Goal: Task Accomplishment & Management: Use online tool/utility

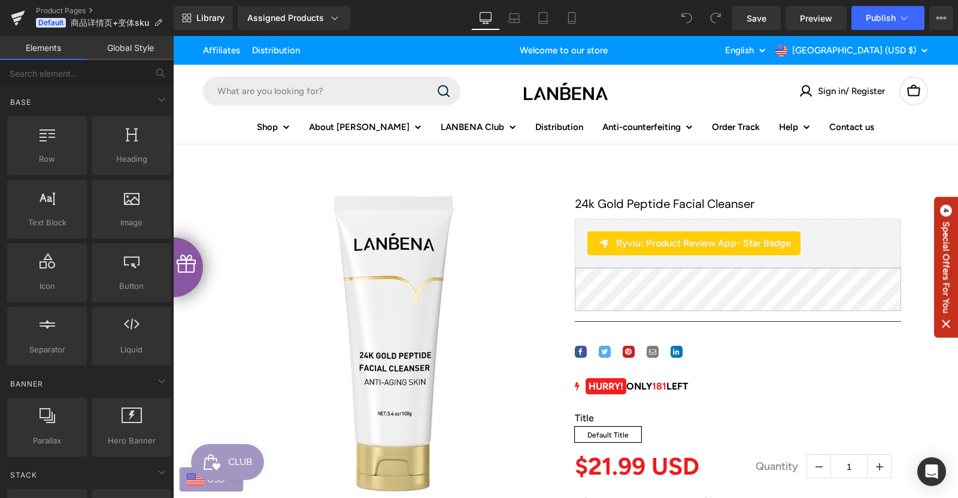
click at [122, 47] on link "Global Style" at bounding box center [130, 48] width 87 height 24
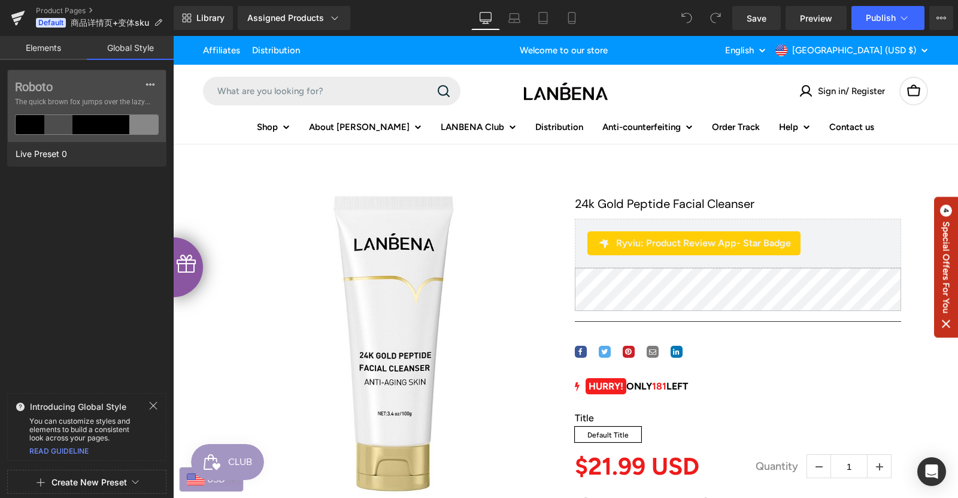
click at [37, 49] on link "Elements" at bounding box center [43, 48] width 87 height 24
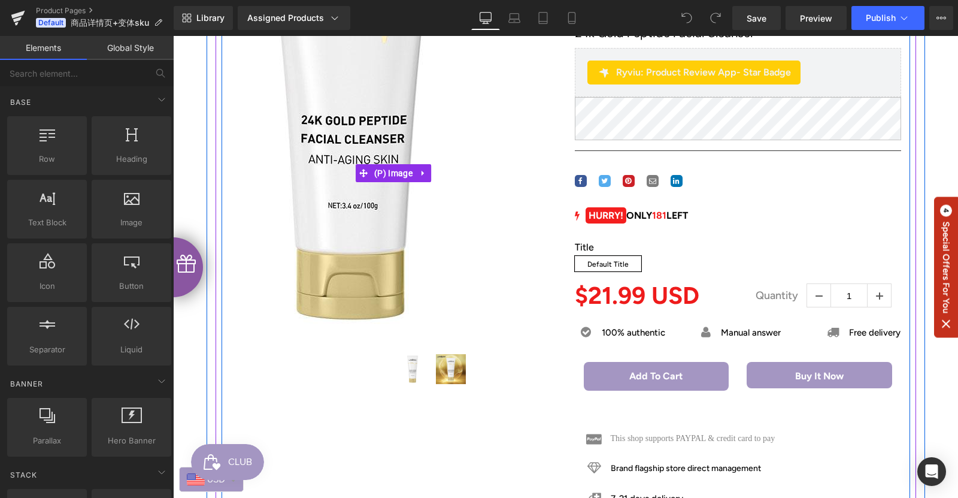
scroll to position [180, 0]
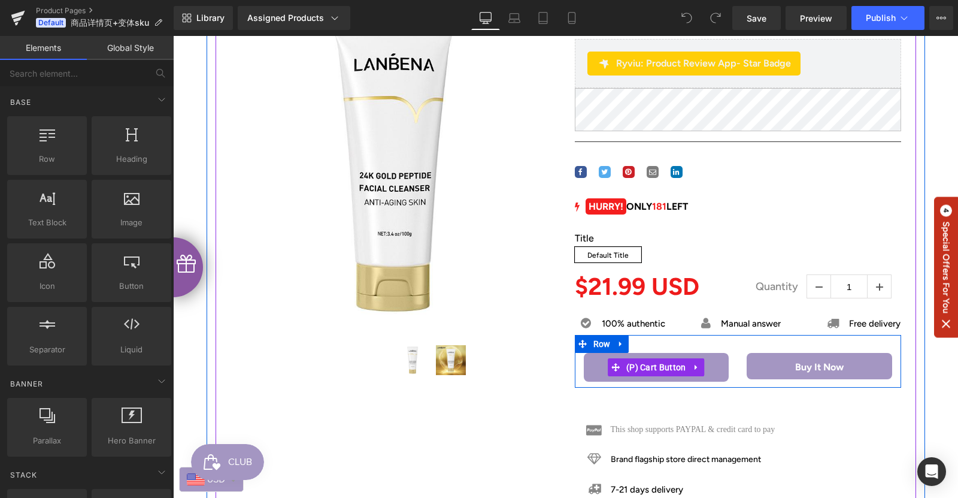
click at [674, 376] on span "(P) Cart Button" at bounding box center [656, 367] width 66 height 18
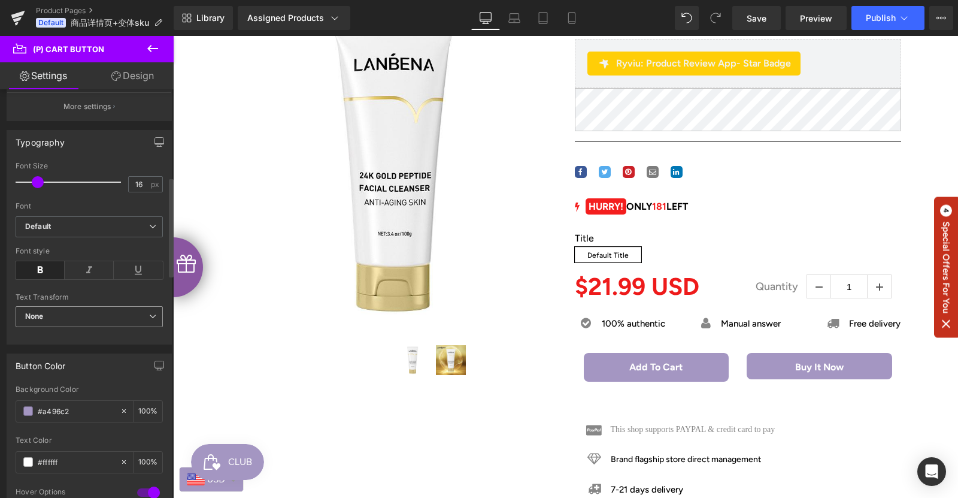
scroll to position [359, 0]
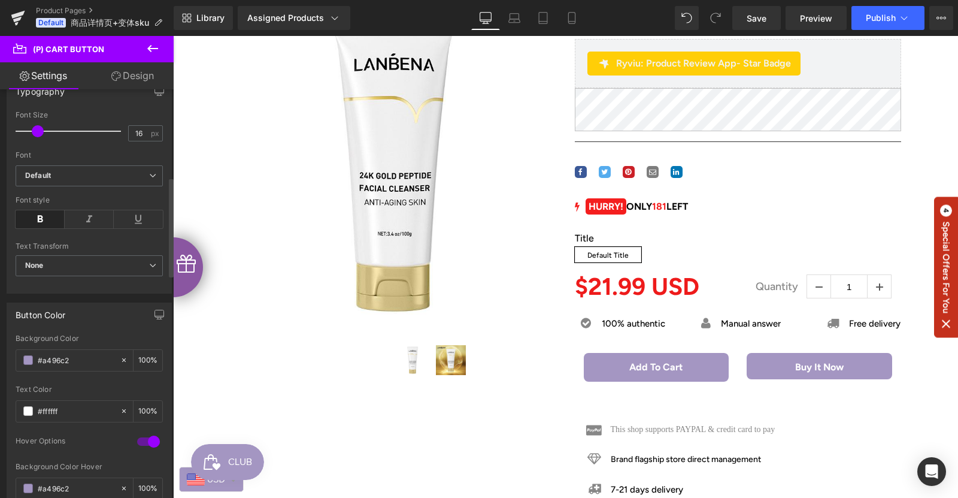
drag, startPoint x: 10, startPoint y: 362, endPoint x: 3, endPoint y: 365, distance: 7.6
click at [3, 365] on div "Button Color rgba(164, 150, 194, 1) Background Color #a496c2 100 % rgba(255, 25…" at bounding box center [89, 428] width 179 height 271
paste input "0297FE"
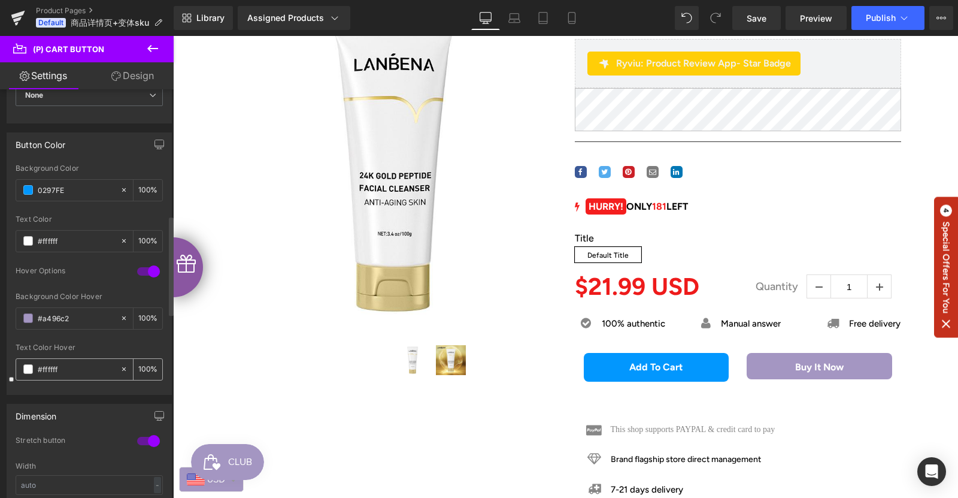
scroll to position [539, 0]
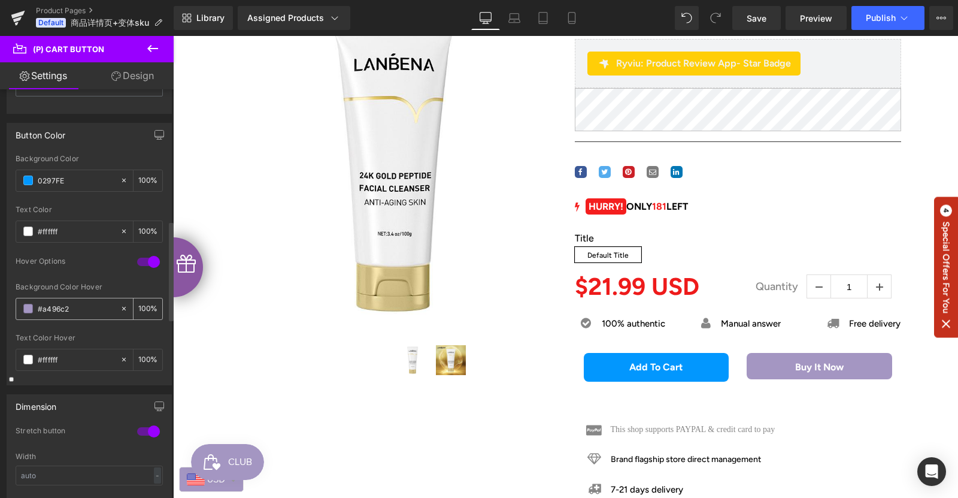
type input "0297FE"
drag, startPoint x: 69, startPoint y: 306, endPoint x: 0, endPoint y: 305, distance: 69.5
click at [0, 305] on div "Button Color rgba(164, 150, 194, 1) Background Color 0297FE 100 % rgba(255, 255…" at bounding box center [89, 249] width 179 height 271
paste input "0297FE"
type input "0297FE"
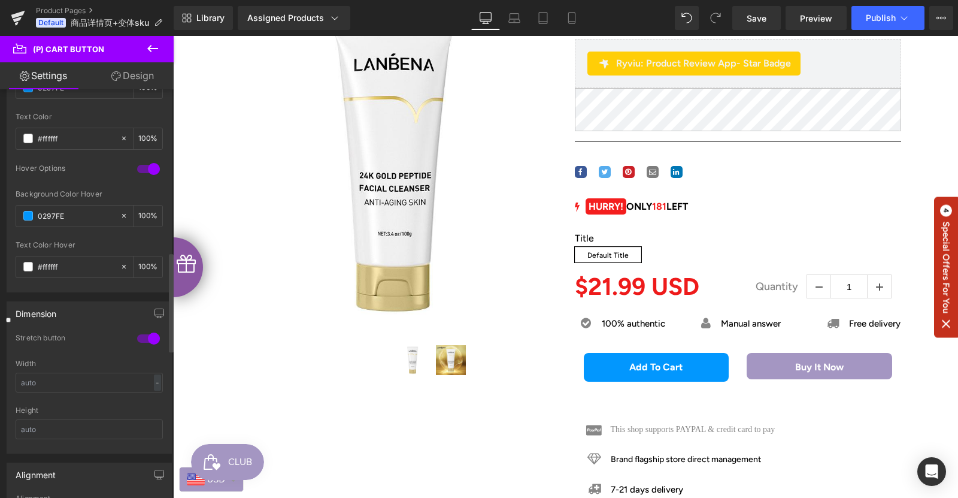
scroll to position [778, 0]
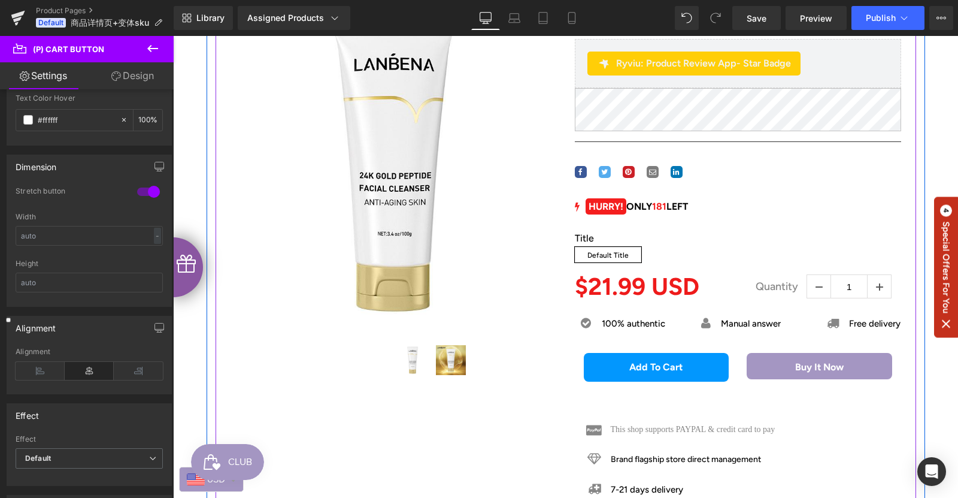
click at [843, 379] on button "Buy it now" at bounding box center [820, 366] width 146 height 26
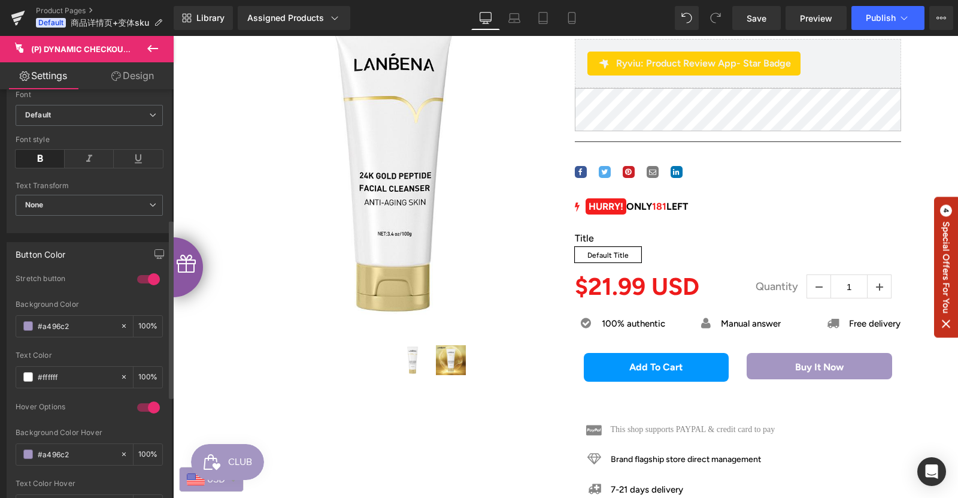
scroll to position [299, 0]
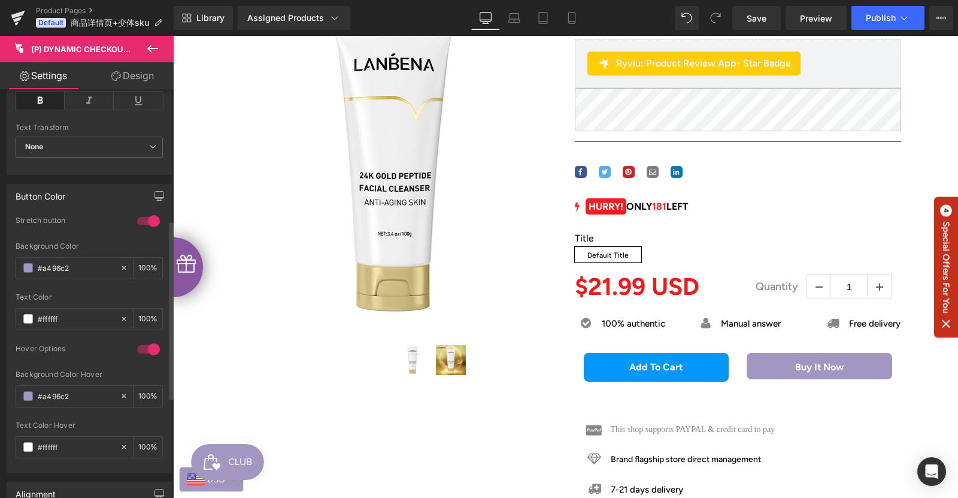
drag, startPoint x: 82, startPoint y: 274, endPoint x: 12, endPoint y: 349, distance: 102.5
click at [12, 280] on div "1 Stretch button rgba(164, 150, 194, 1) Background Color #a496c2 100 % #ffffff …" at bounding box center [89, 344] width 164 height 256
paste input "0297FE"
type input "0297FE"
drag, startPoint x: 68, startPoint y: 408, endPoint x: 1, endPoint y: 403, distance: 66.6
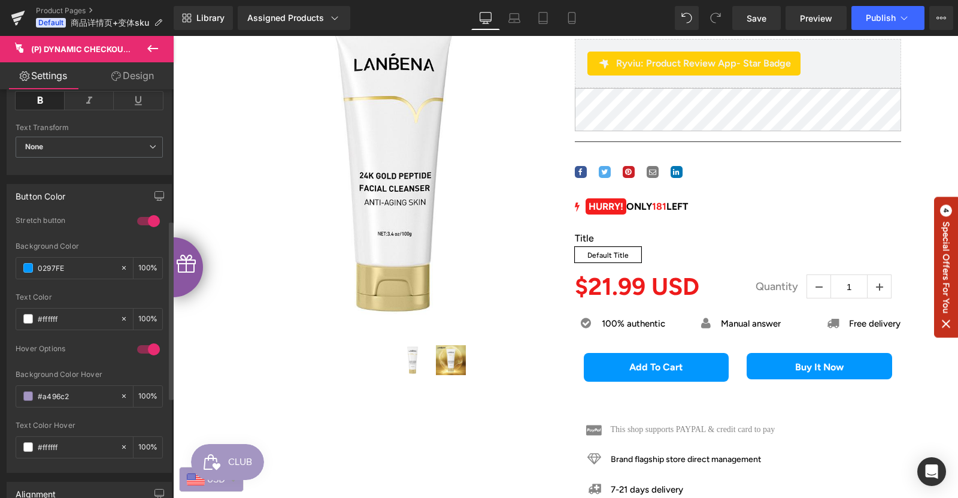
click at [2, 403] on div "Button Color 1 Stretch button rgba(164, 150, 194, 1) Background Color 0297FE 10…" at bounding box center [89, 324] width 179 height 298
paste input "0297FE"
type input "0297FE"
click at [132, 76] on link "Design" at bounding box center [132, 75] width 87 height 27
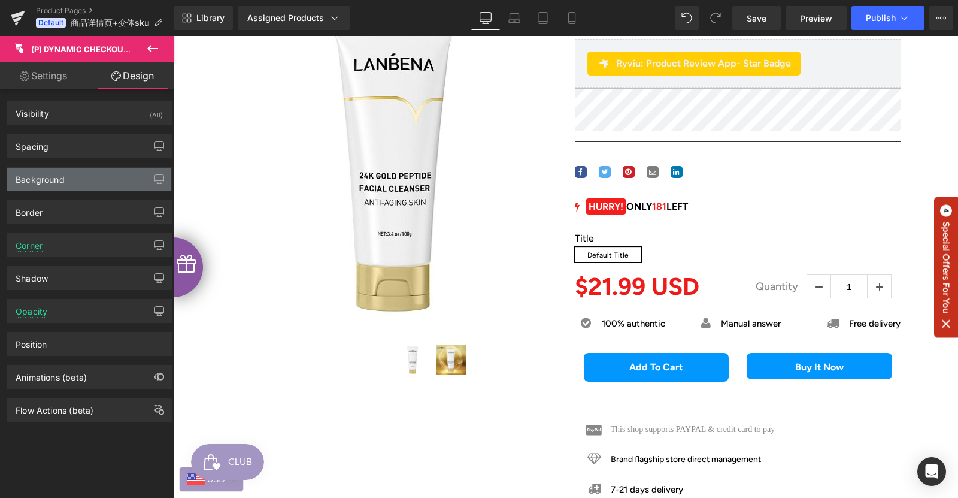
click at [83, 177] on div "Background" at bounding box center [89, 179] width 164 height 23
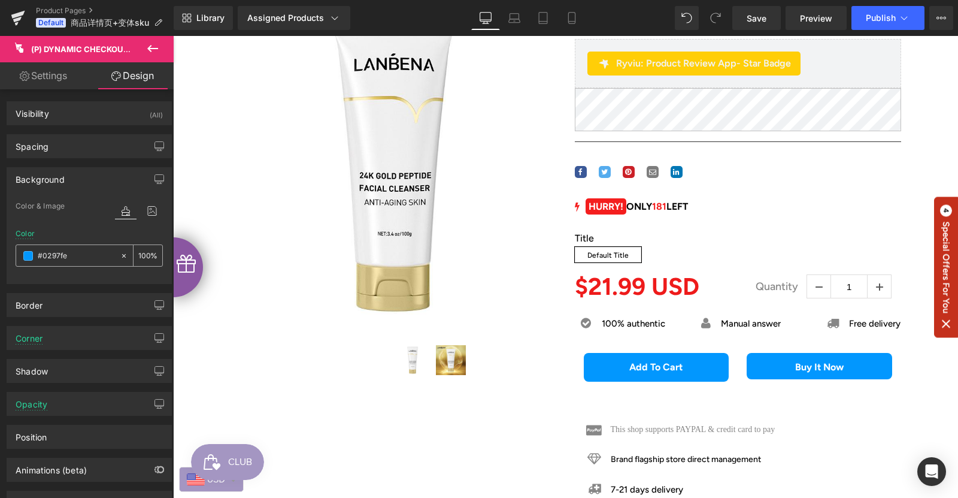
click at [80, 255] on input "text" at bounding box center [76, 255] width 77 height 13
click at [37, 74] on link "Settings" at bounding box center [43, 75] width 87 height 27
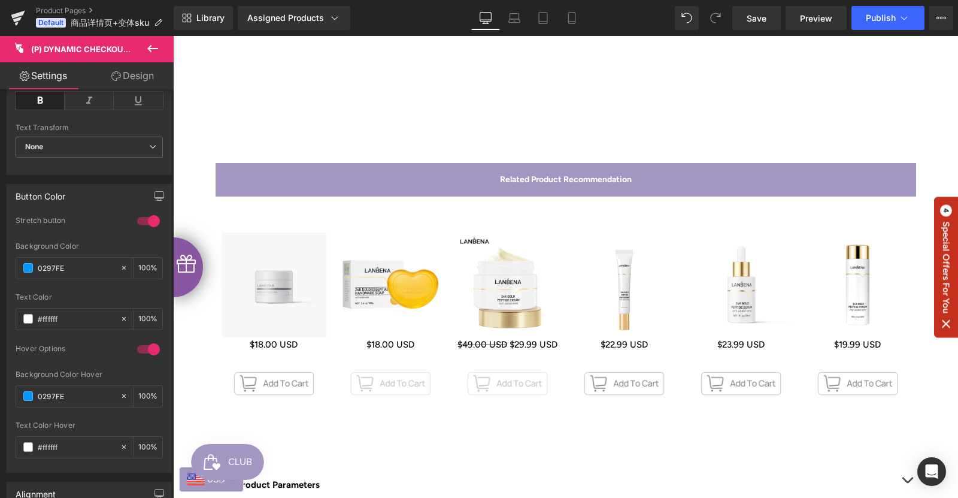
scroll to position [659, 0]
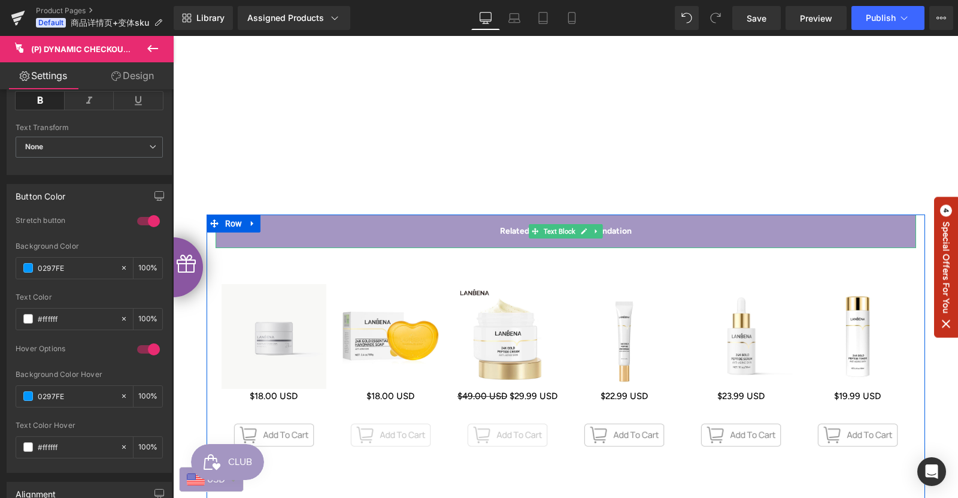
click at [586, 238] on link at bounding box center [584, 231] width 13 height 14
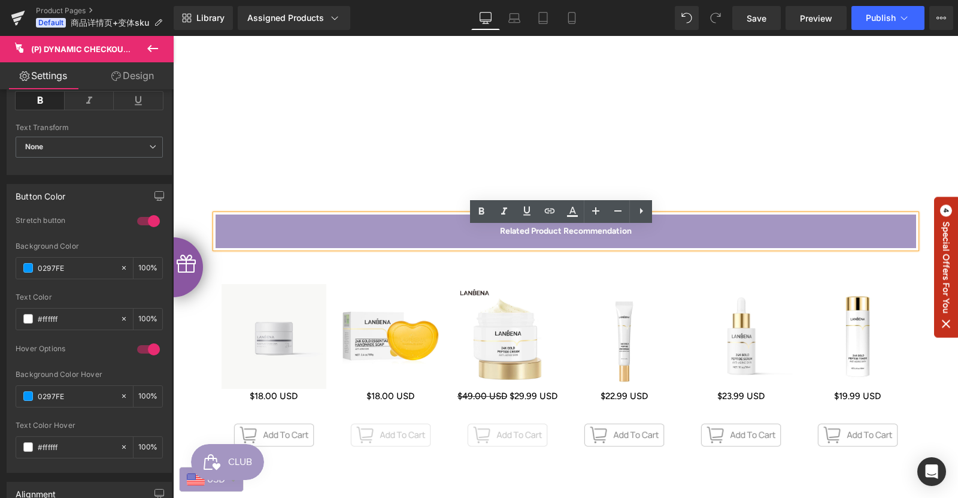
click at [691, 241] on p "Related Product Recommendation" at bounding box center [566, 231] width 701 height 34
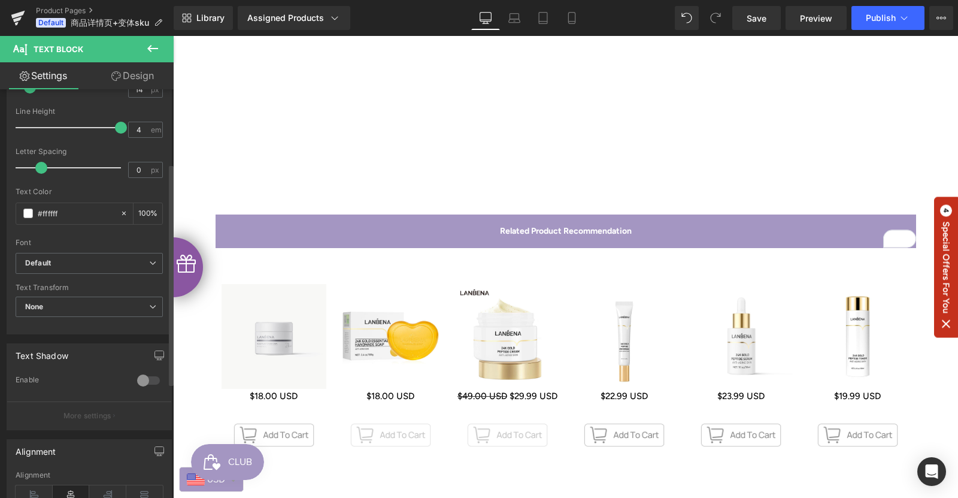
scroll to position [0, 0]
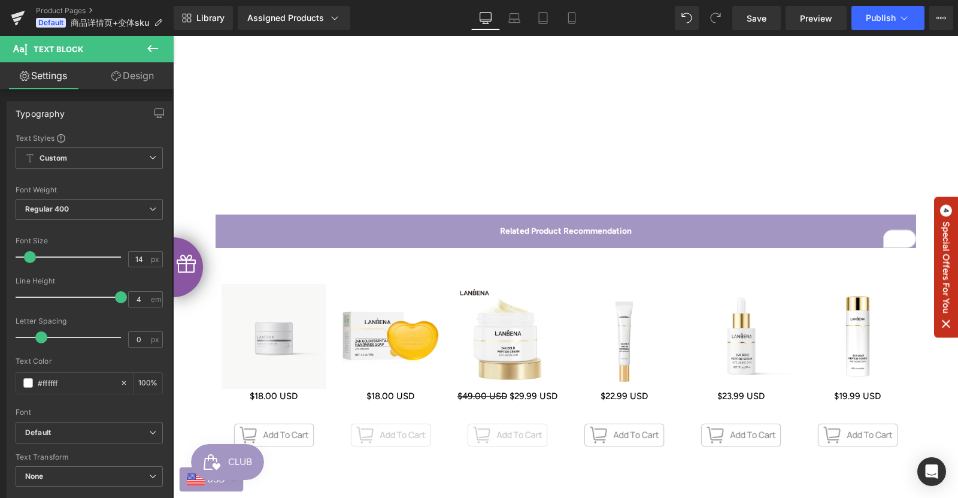
click at [123, 81] on link "Design" at bounding box center [132, 75] width 87 height 27
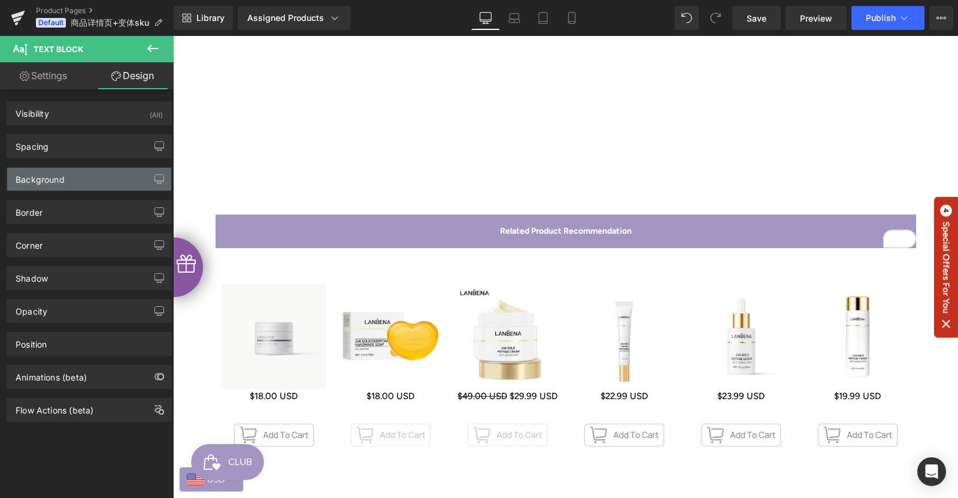
click at [79, 175] on div "Background" at bounding box center [89, 179] width 164 height 23
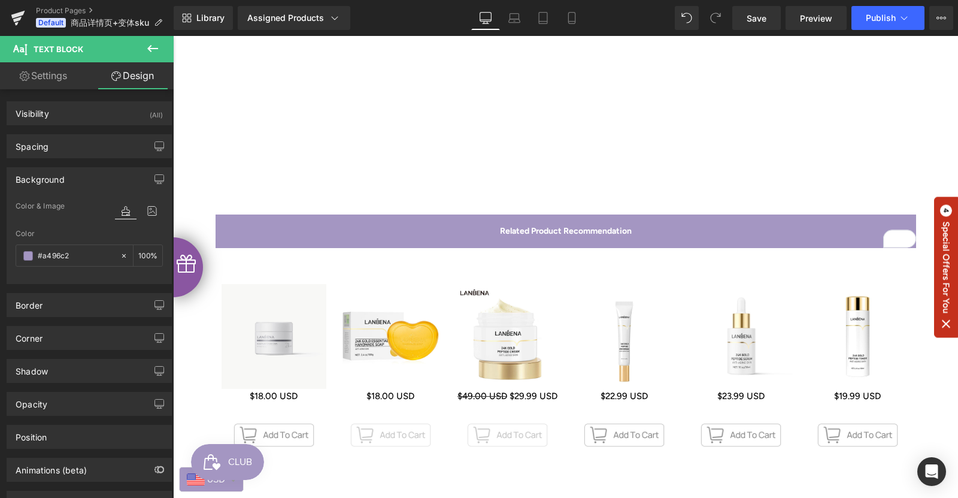
paste input "0297FE"
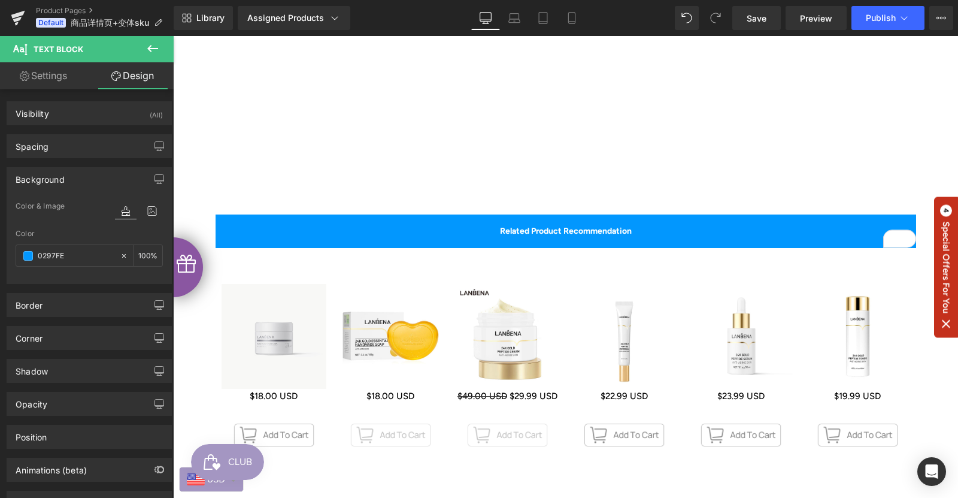
type input "0297FE"
click at [0, 250] on div "Background Color & Image color Color 0297FE % Image Replace Image Upload image …" at bounding box center [89, 221] width 179 height 126
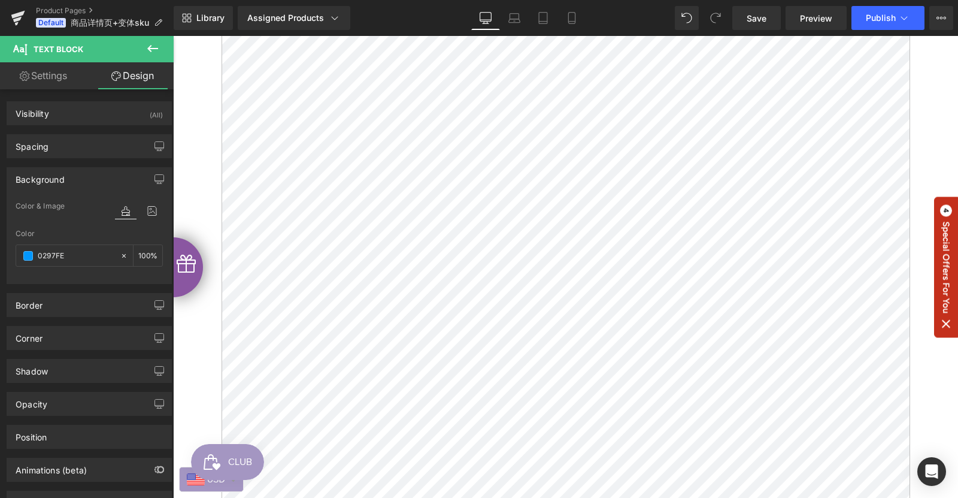
scroll to position [1437, 0]
click at [874, 17] on span "Publish" at bounding box center [881, 18] width 30 height 10
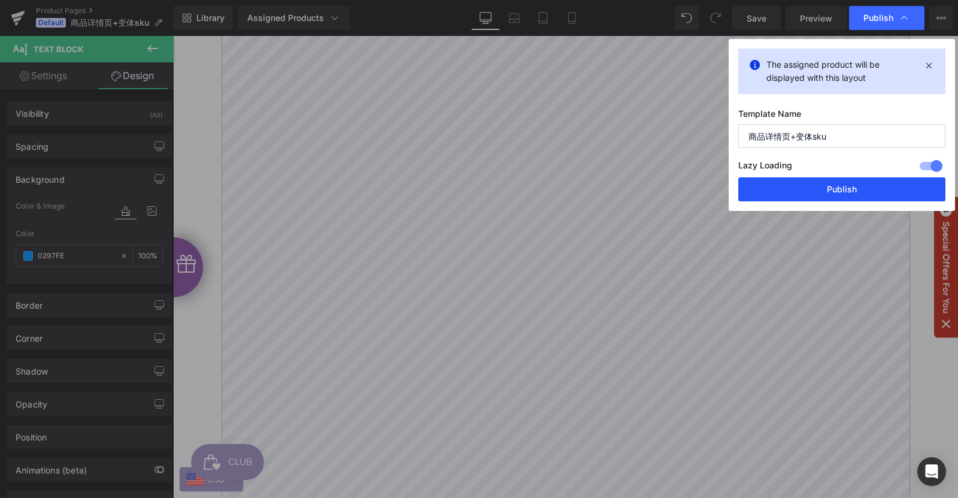
click at [838, 191] on button "Publish" at bounding box center [841, 189] width 207 height 24
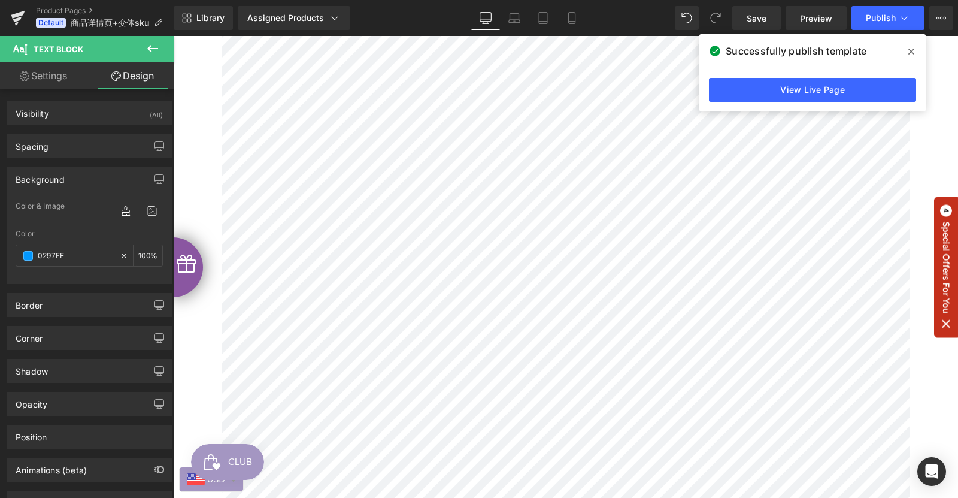
click at [371, 12] on div "Assigned Products Preview for Default Template 24k Gold Peptide Facial Cleanser…" at bounding box center [308, 18] width 150 height 24
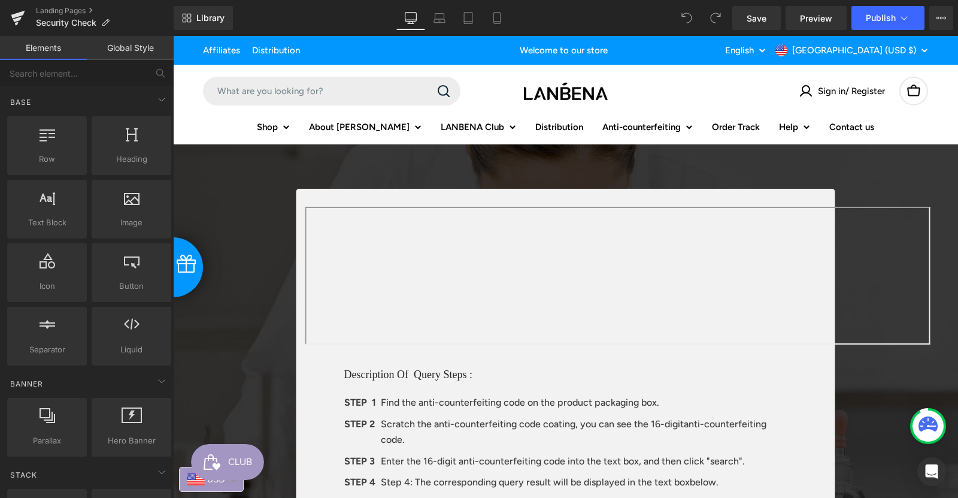
click at [329, 427] on div "Description Of Query Steps : Heading STEP 1 Text Block Find the anti-counterfei…" at bounding box center [565, 424] width 521 height 150
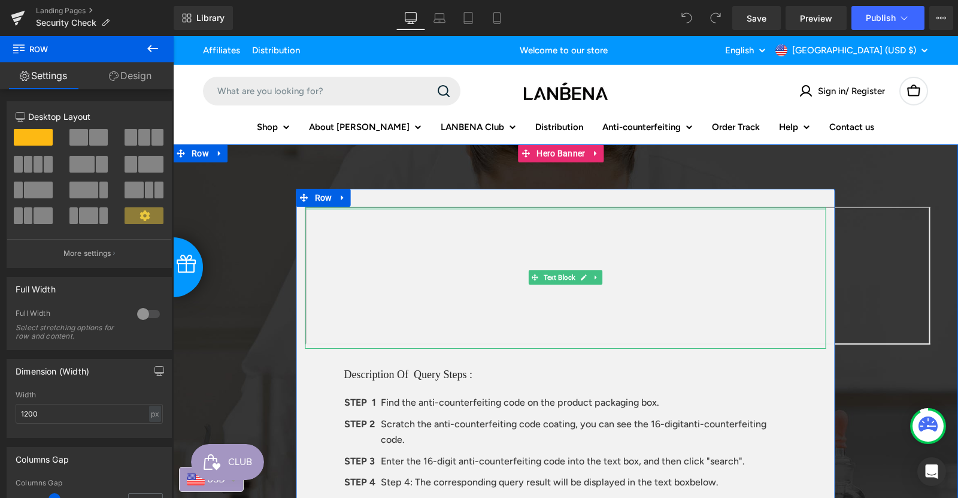
click at [511, 207] on div at bounding box center [565, 208] width 521 height 3
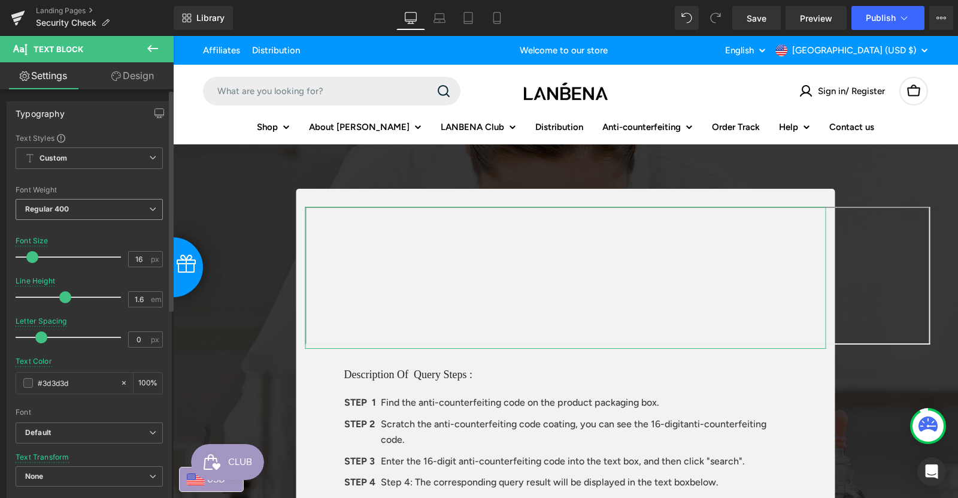
click at [50, 211] on b "Regular 400" at bounding box center [47, 208] width 44 height 9
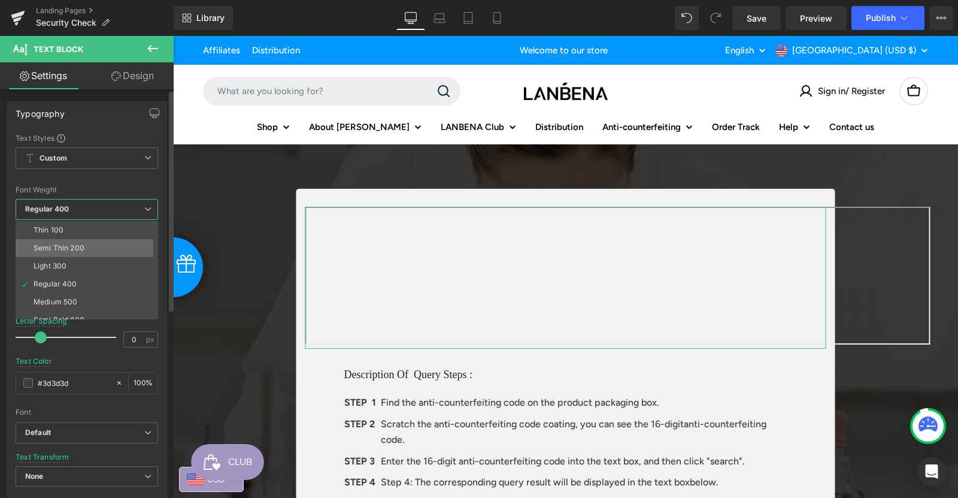
click at [53, 246] on div "Semi Thin 200" at bounding box center [59, 248] width 51 height 8
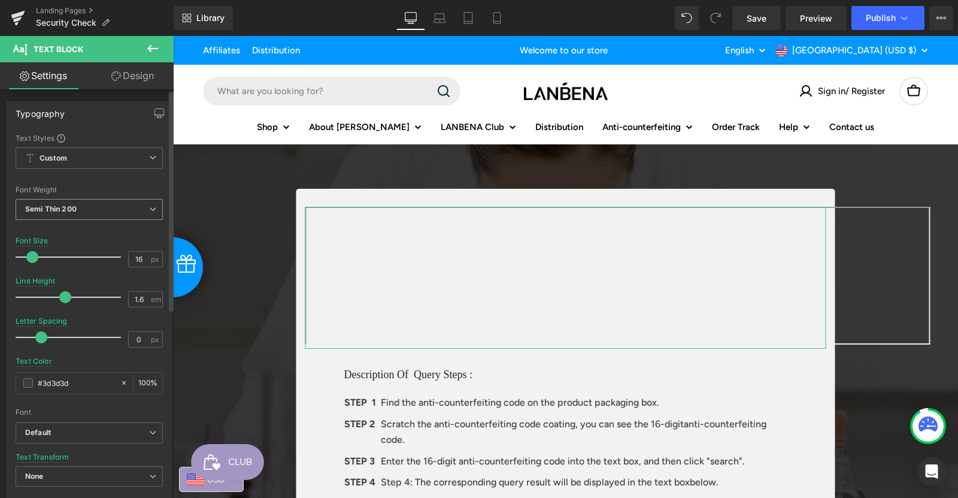
click at [53, 207] on b "Semi Thin 200" at bounding box center [50, 208] width 51 height 9
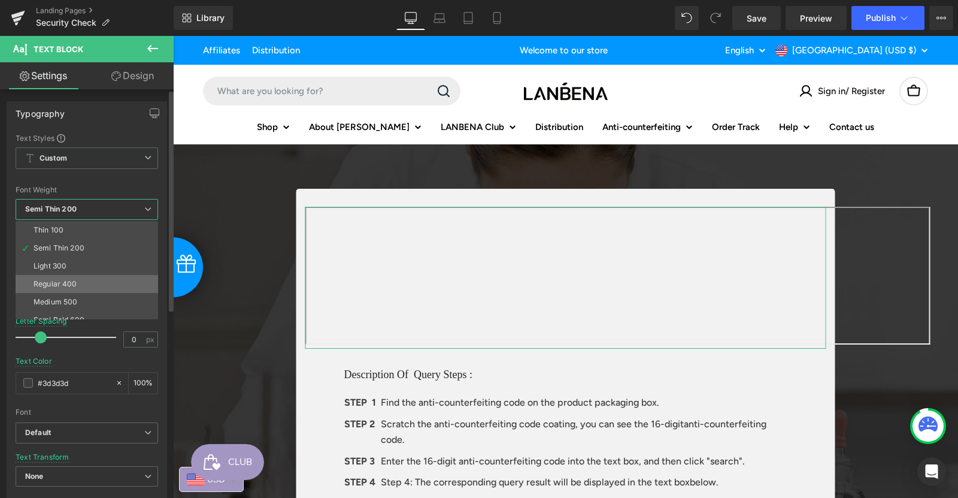
click at [52, 278] on li "Regular 400" at bounding box center [90, 284] width 148 height 18
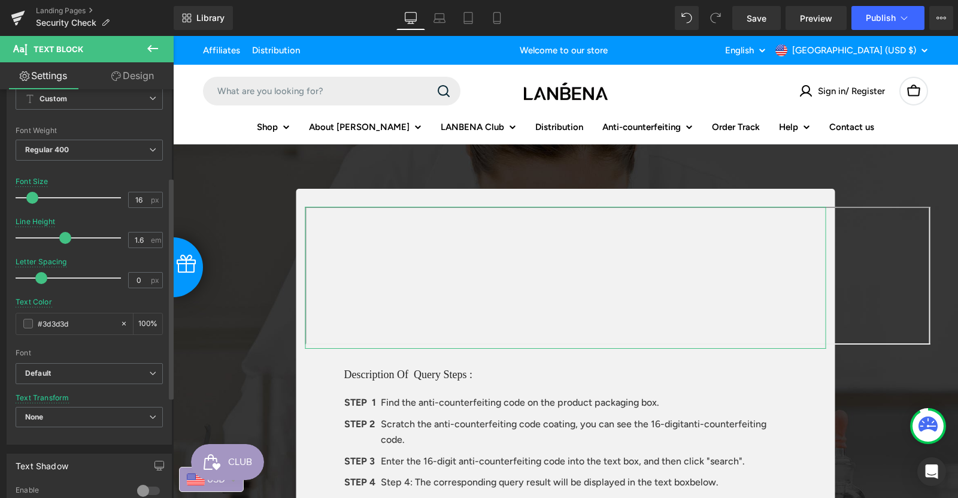
scroll to position [240, 0]
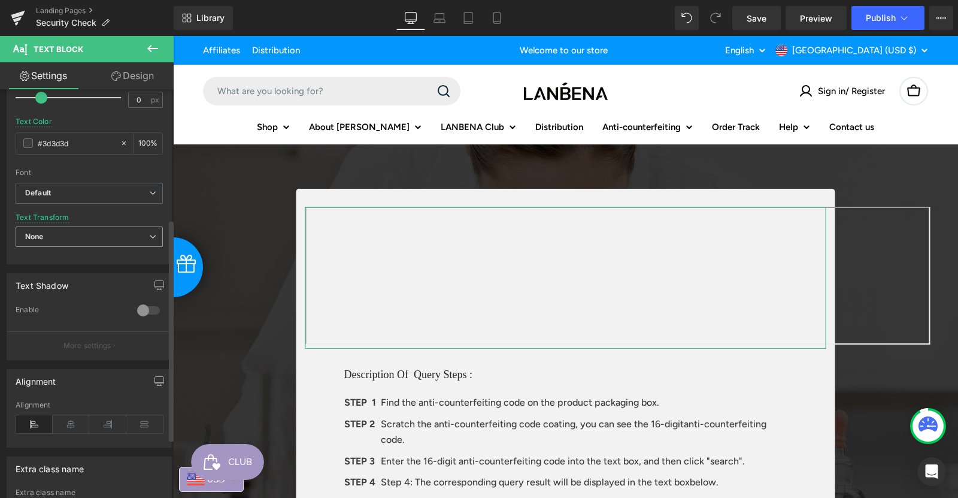
click at [83, 235] on span "None" at bounding box center [89, 236] width 147 height 21
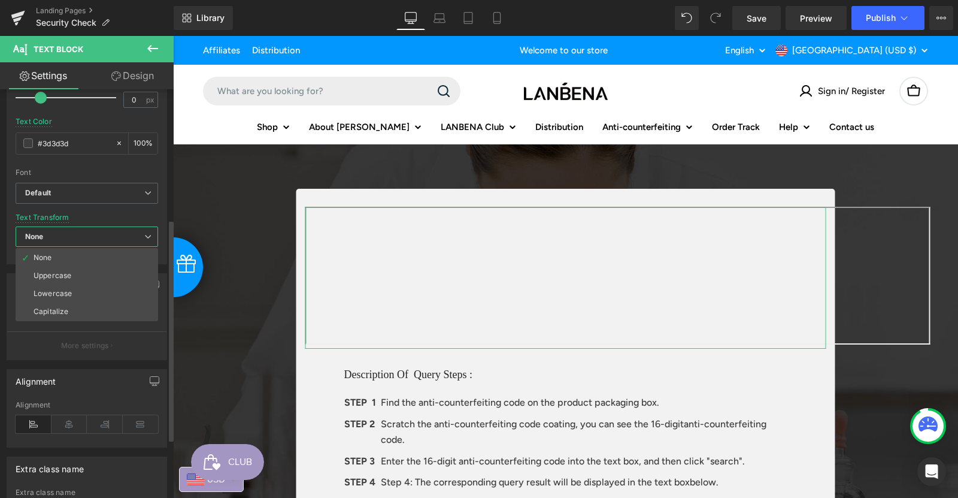
click at [83, 235] on span "None" at bounding box center [87, 236] width 143 height 21
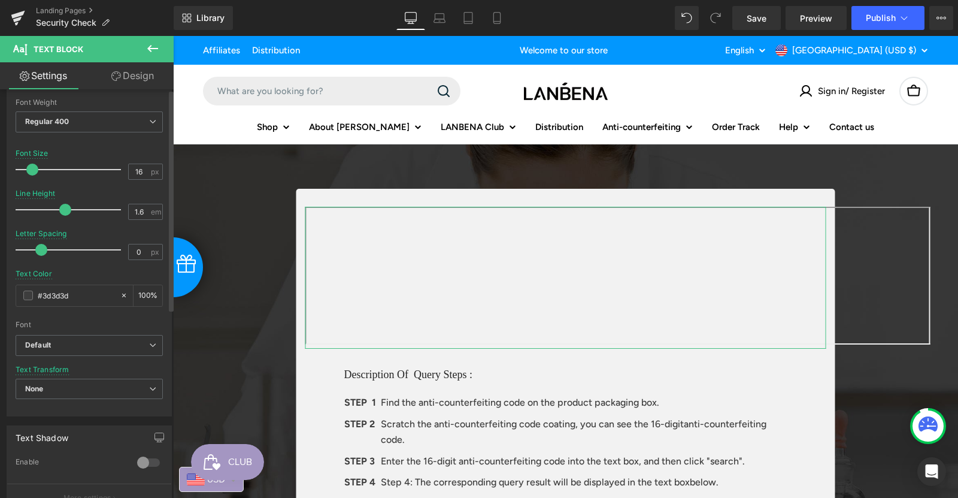
scroll to position [0, 0]
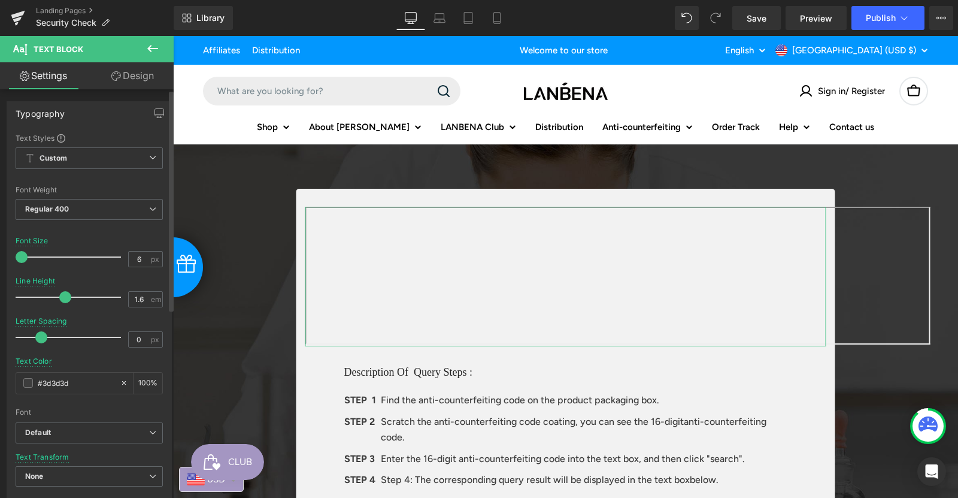
drag, startPoint x: 32, startPoint y: 253, endPoint x: 19, endPoint y: 256, distance: 12.9
click at [19, 256] on span at bounding box center [22, 257] width 12 height 12
type input "16"
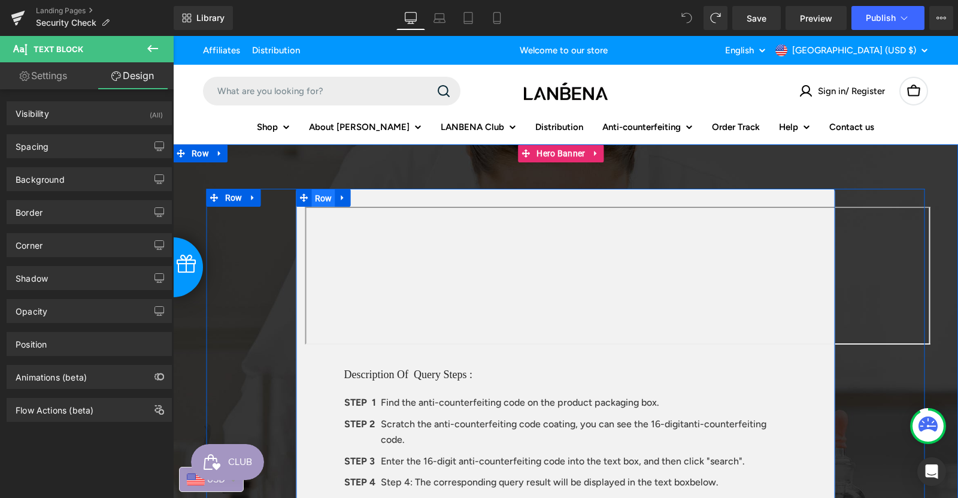
click at [326, 198] on span "Row" at bounding box center [323, 198] width 23 height 18
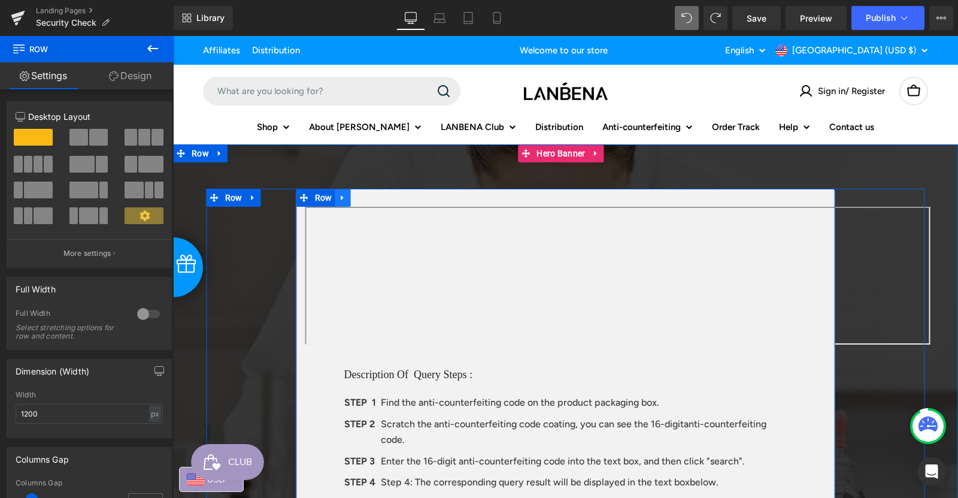
click at [338, 195] on icon at bounding box center [342, 197] width 8 height 9
click at [389, 201] on icon at bounding box center [389, 197] width 8 height 9
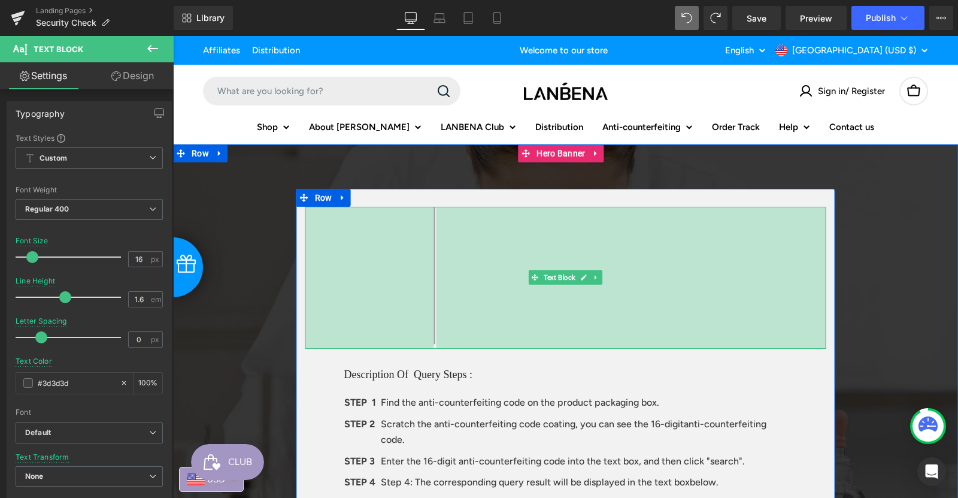
drag, startPoint x: 302, startPoint y: 252, endPoint x: 431, endPoint y: 253, distance: 128.8
click at [431, 253] on div "Text Block 215px 651px" at bounding box center [565, 278] width 521 height 143
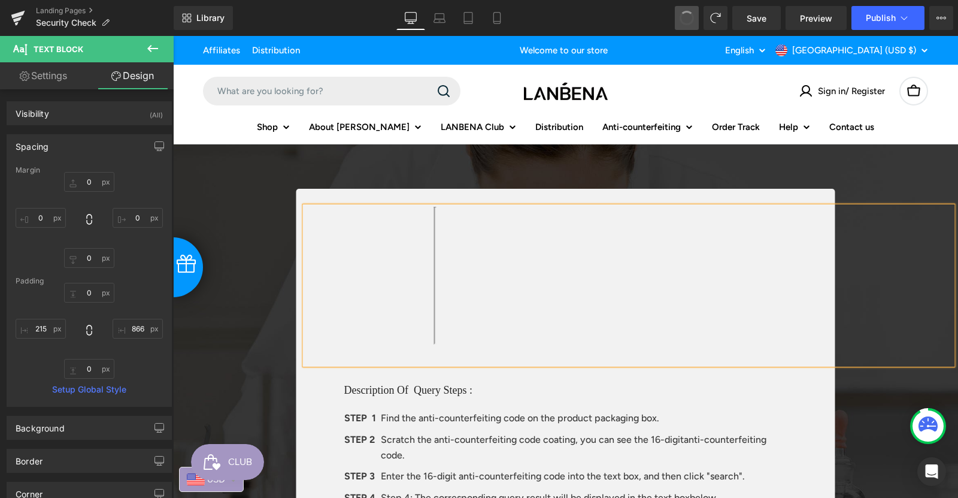
type input "0"
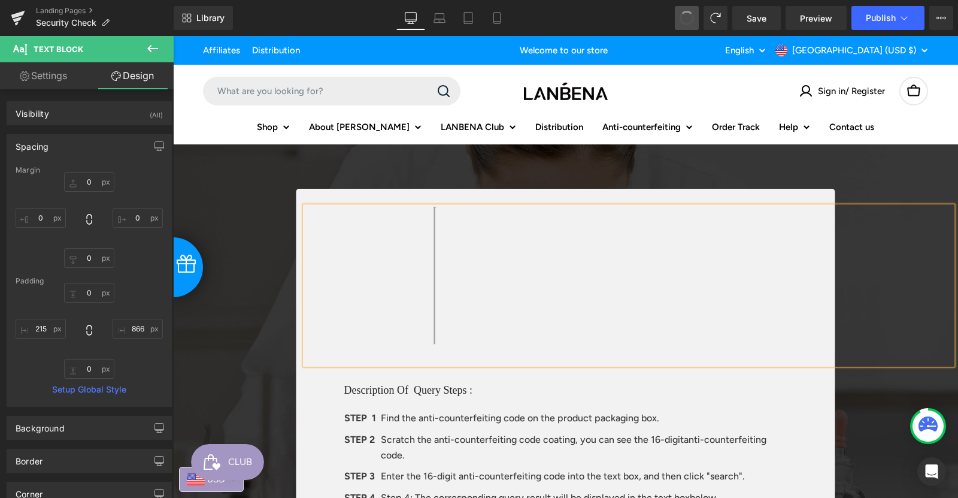
type input "866"
type input "0"
type input "215"
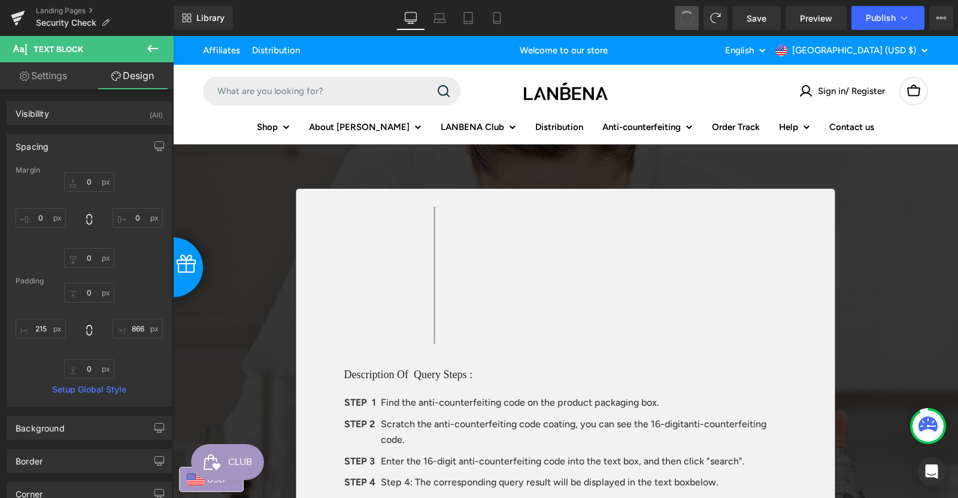
click at [688, 15] on span at bounding box center [686, 17] width 19 height 19
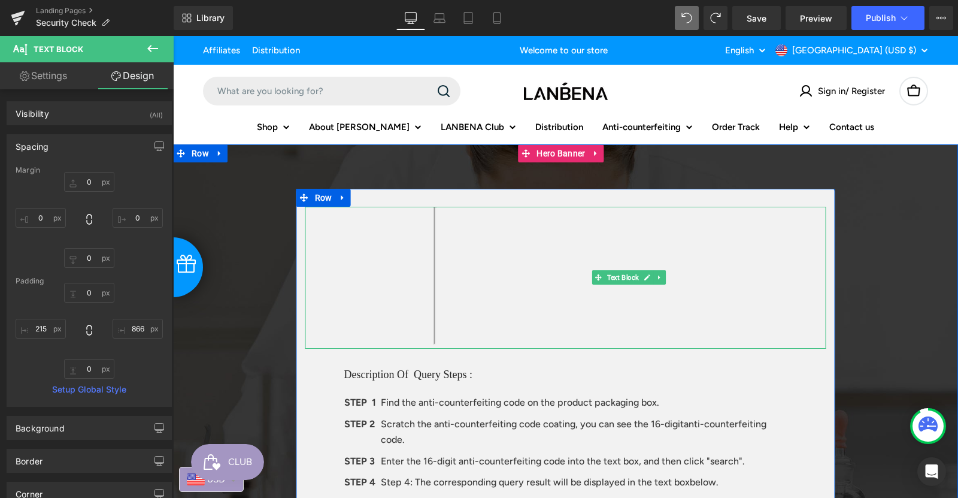
click at [505, 263] on div at bounding box center [628, 278] width 647 height 143
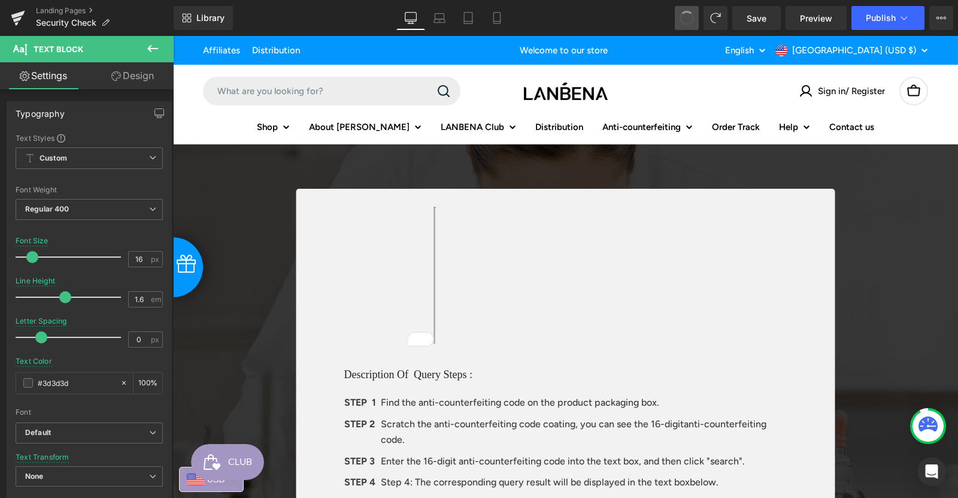
click at [683, 18] on span at bounding box center [687, 18] width 18 height 18
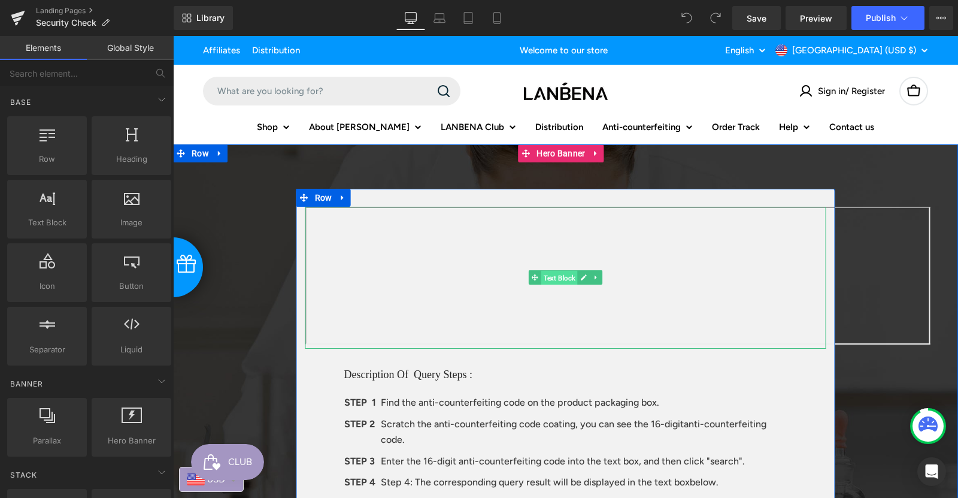
click at [564, 277] on span "Text Block" at bounding box center [559, 278] width 37 height 14
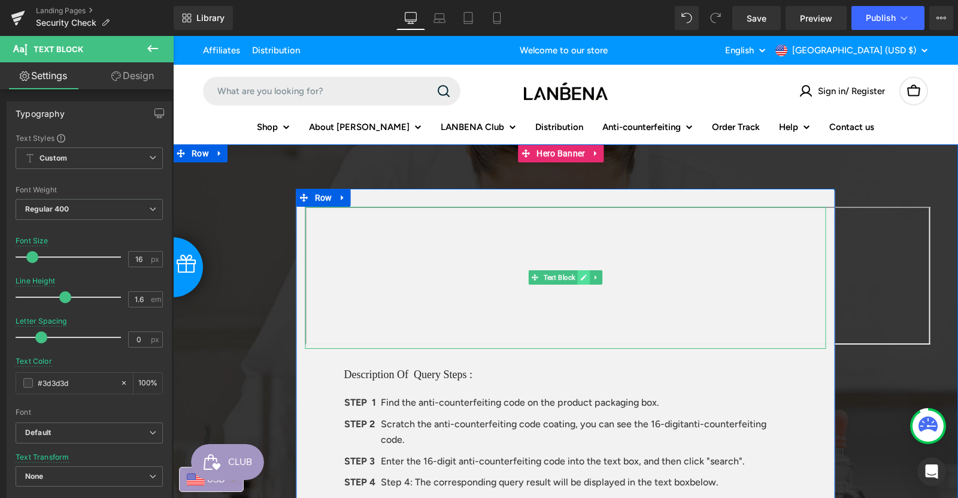
click at [585, 276] on link at bounding box center [584, 277] width 13 height 14
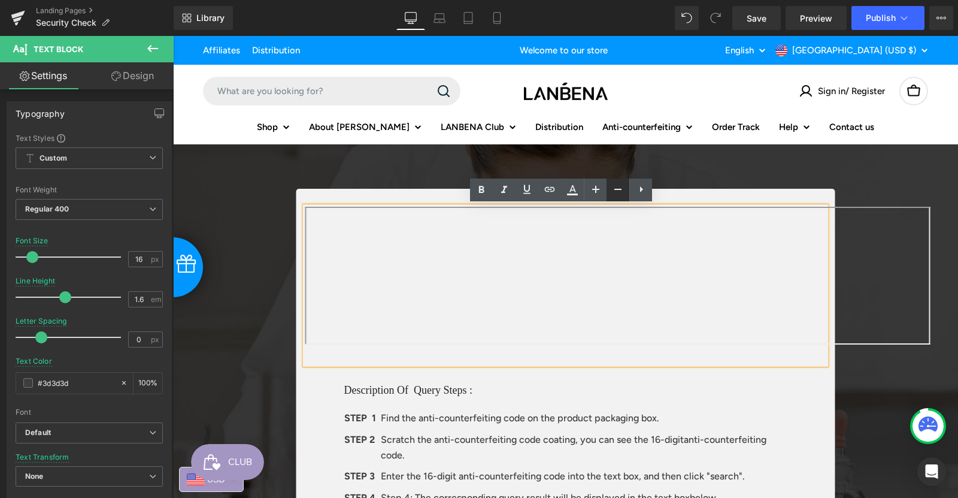
click at [616, 189] on icon at bounding box center [617, 189] width 7 height 1
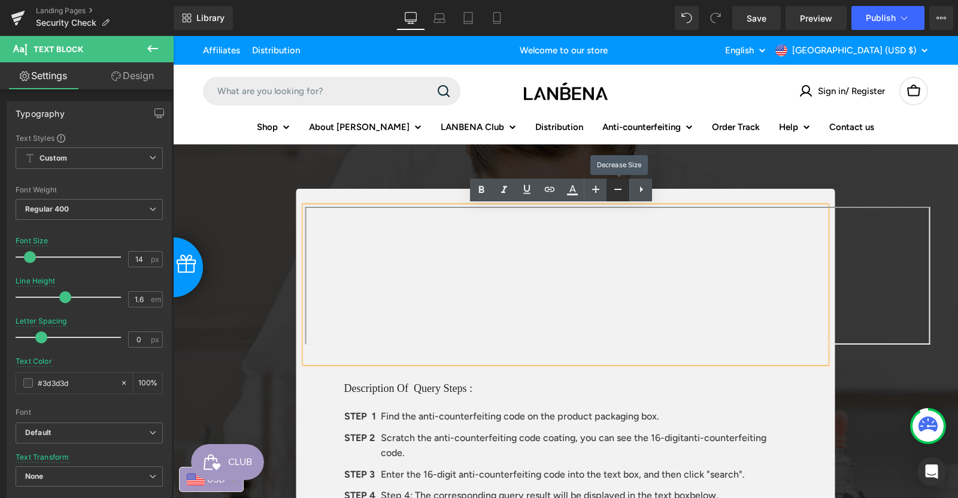
click at [616, 189] on icon at bounding box center [617, 189] width 7 height 1
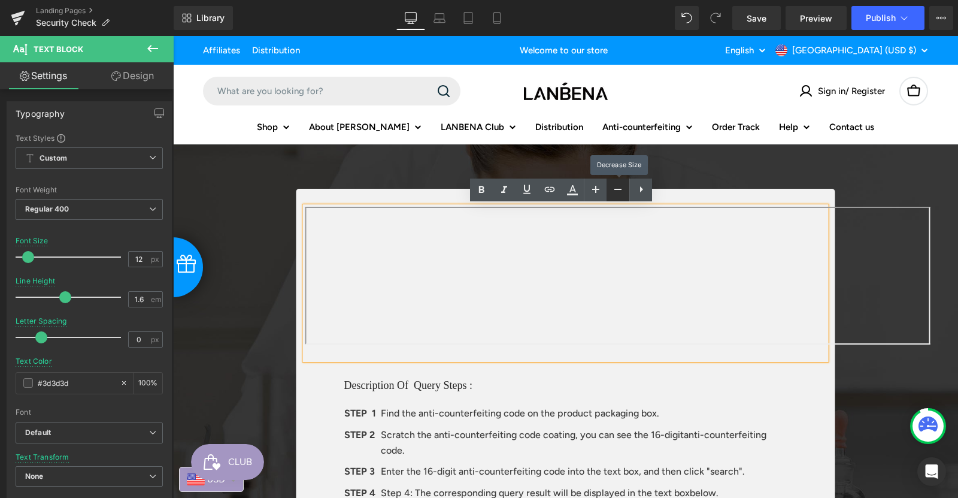
click at [616, 189] on icon at bounding box center [617, 189] width 7 height 1
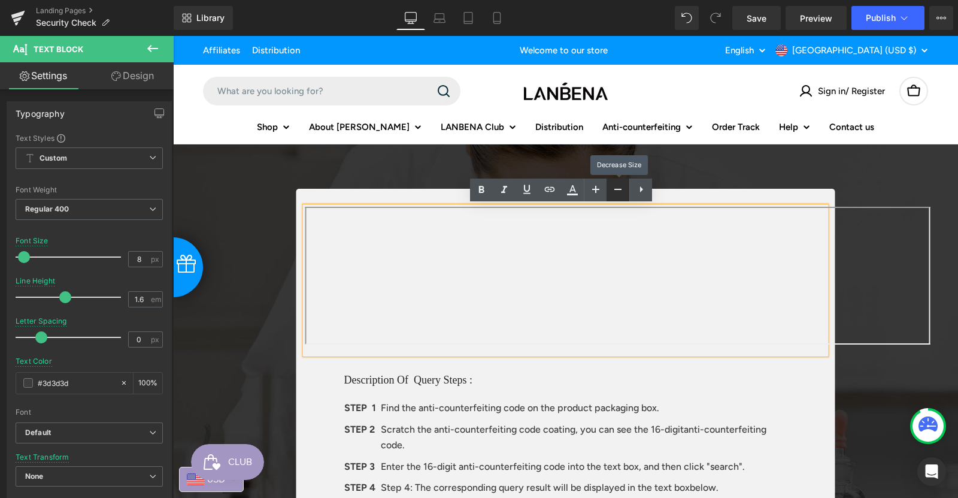
click at [616, 189] on icon at bounding box center [617, 189] width 7 height 1
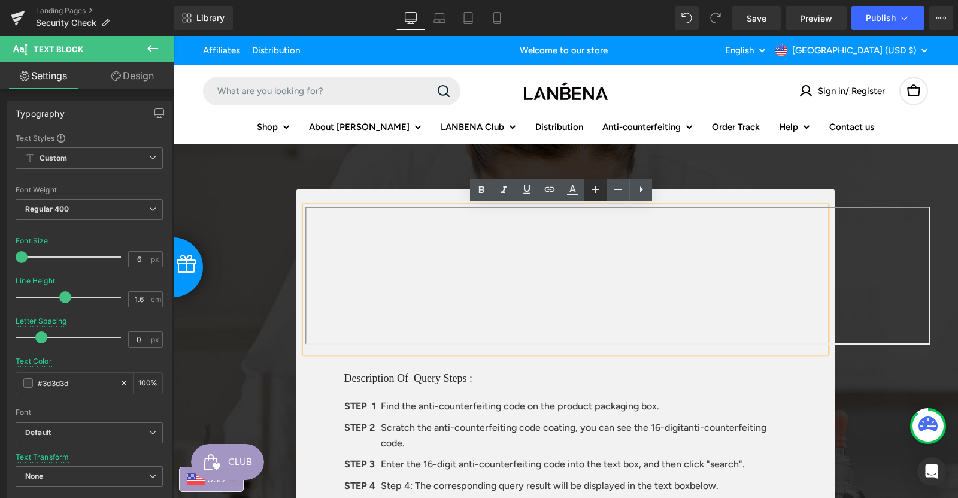
click at [592, 191] on icon at bounding box center [596, 189] width 14 height 14
click at [616, 187] on icon at bounding box center [618, 189] width 14 height 14
type input "6"
click at [616, 187] on icon at bounding box center [618, 189] width 14 height 14
click at [637, 187] on icon at bounding box center [641, 189] width 14 height 14
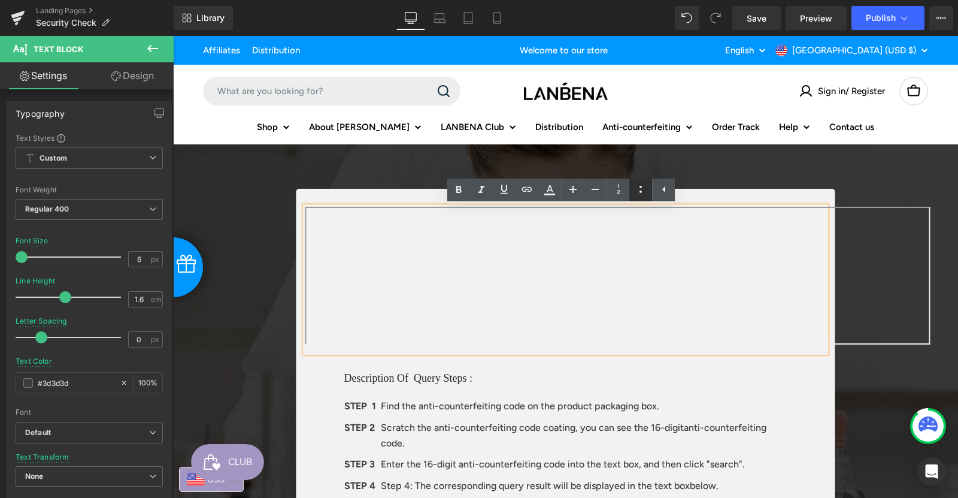
click at [639, 189] on icon at bounding box center [641, 189] width 14 height 14
click at [618, 190] on icon at bounding box center [618, 189] width 14 height 14
click at [618, 190] on icon at bounding box center [618, 188] width 3 height 9
click at [620, 189] on icon at bounding box center [618, 189] width 14 height 14
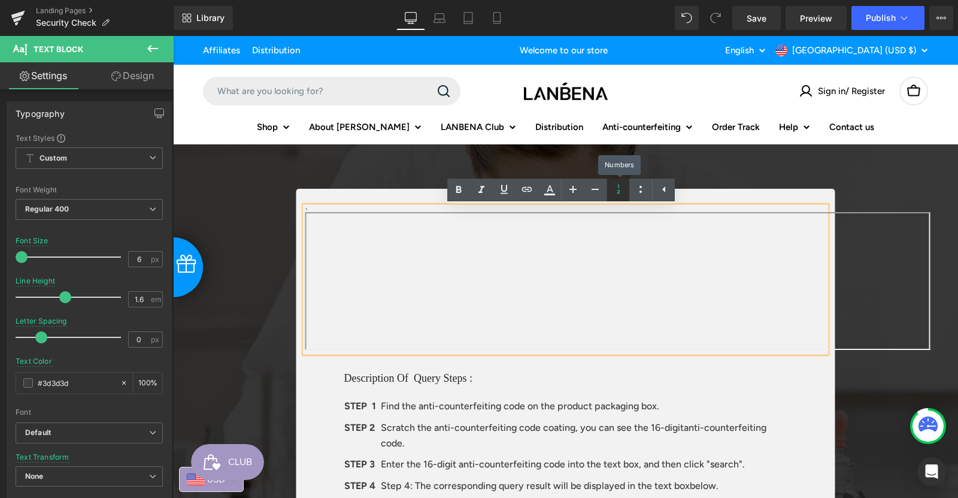
click at [620, 189] on icon at bounding box center [618, 189] width 14 height 14
click at [647, 188] on icon at bounding box center [641, 189] width 14 height 14
click at [662, 188] on icon at bounding box center [664, 189] width 14 height 14
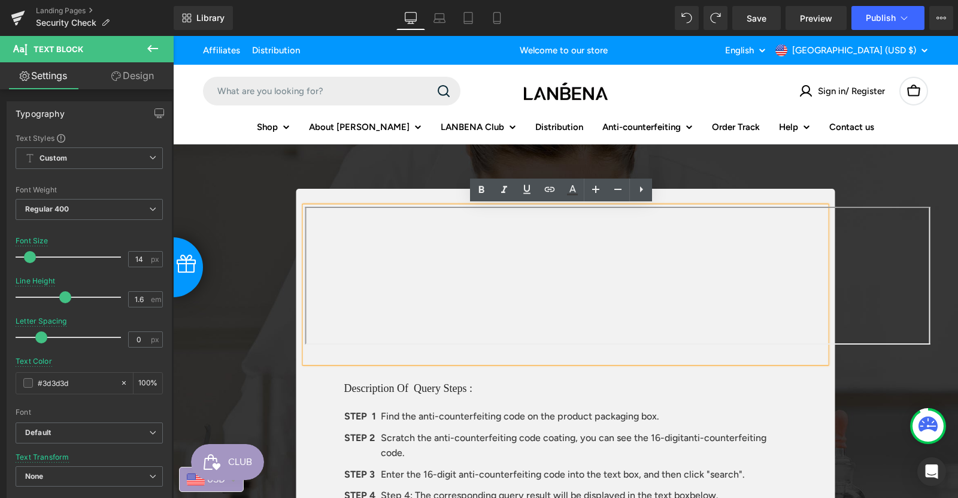
type input "16"
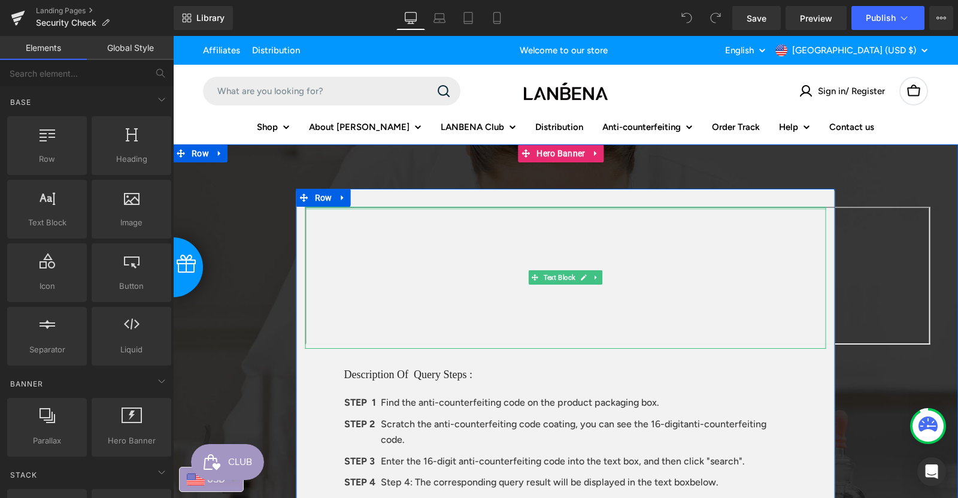
click at [568, 343] on iframe at bounding box center [617, 276] width 625 height 138
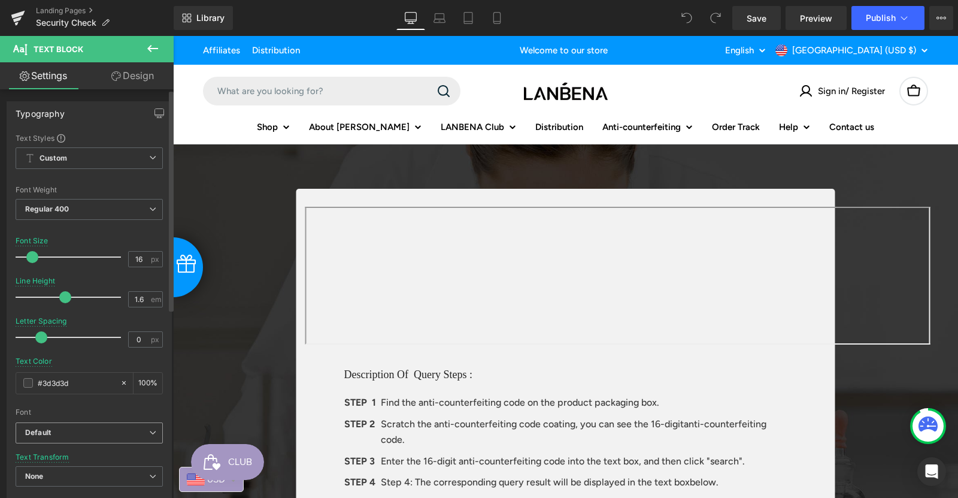
click at [115, 429] on b "Default" at bounding box center [87, 433] width 124 height 10
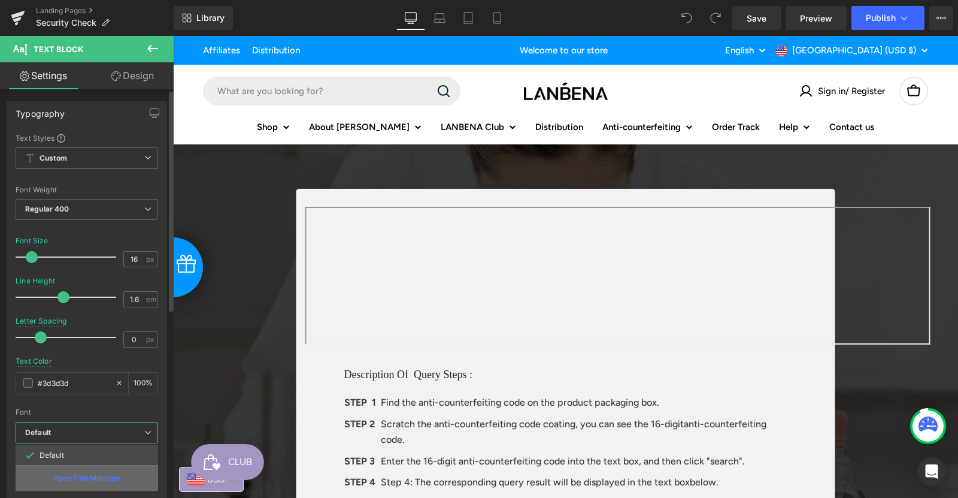
click at [93, 474] on p "Open Font Manager" at bounding box center [86, 477] width 67 height 11
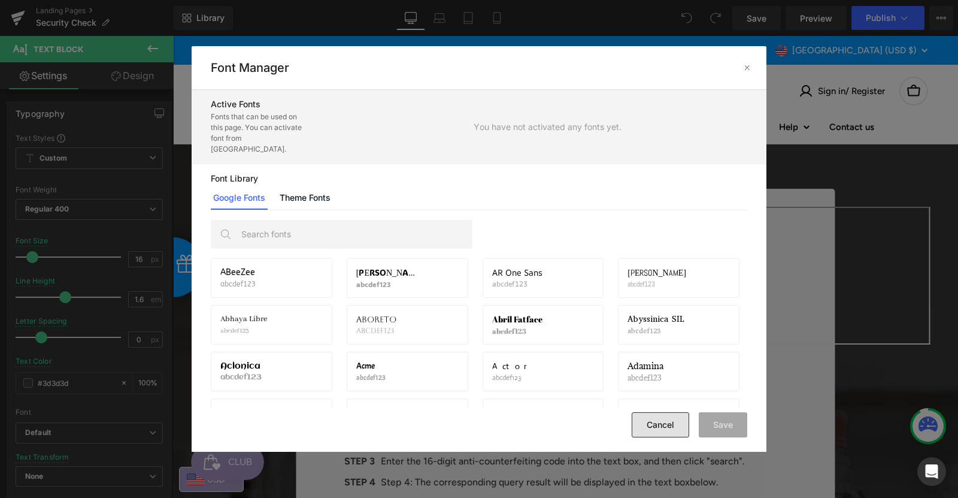
click at [674, 430] on button "Cancel" at bounding box center [660, 424] width 57 height 25
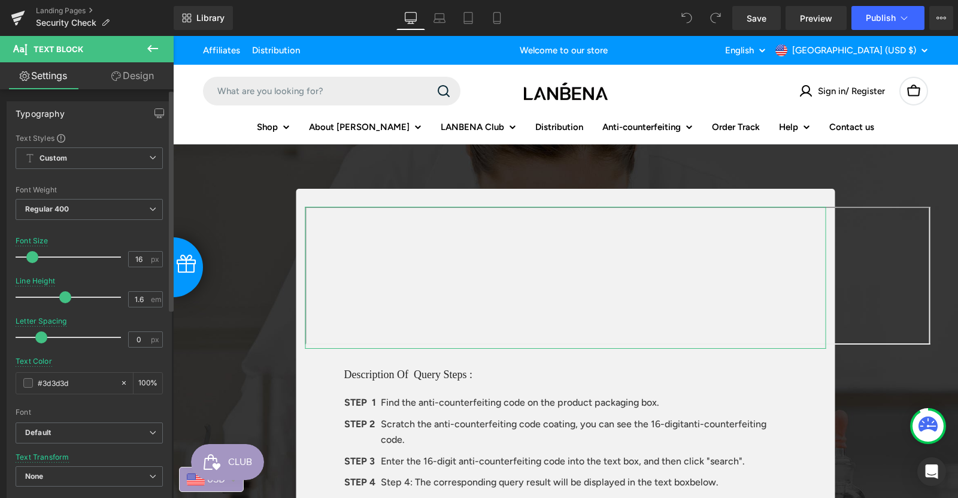
drag, startPoint x: 12, startPoint y: 410, endPoint x: 35, endPoint y: 411, distance: 22.8
click at [35, 411] on div "Text Styles Custom Custom Setup Global Style Custom Setup Global Style Thin 100…" at bounding box center [89, 318] width 164 height 370
click at [38, 411] on div "Font" at bounding box center [89, 412] width 147 height 8
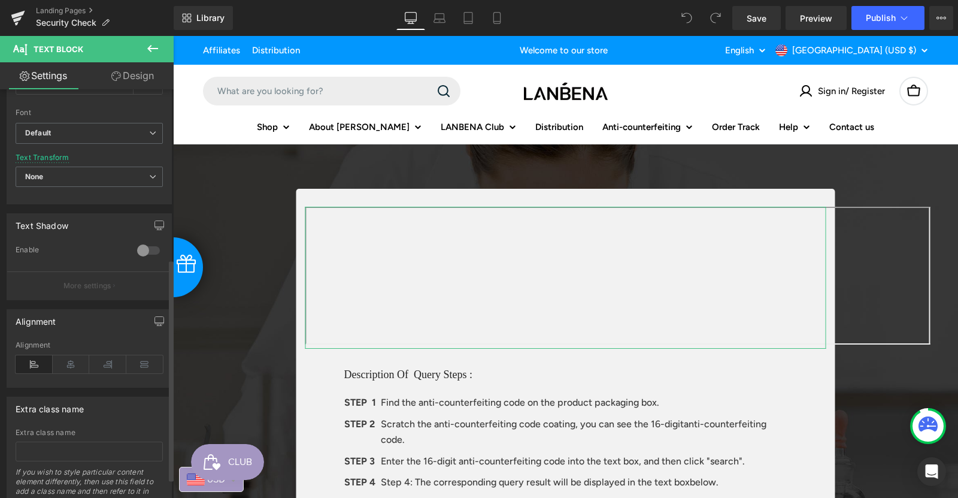
scroll to position [349, 0]
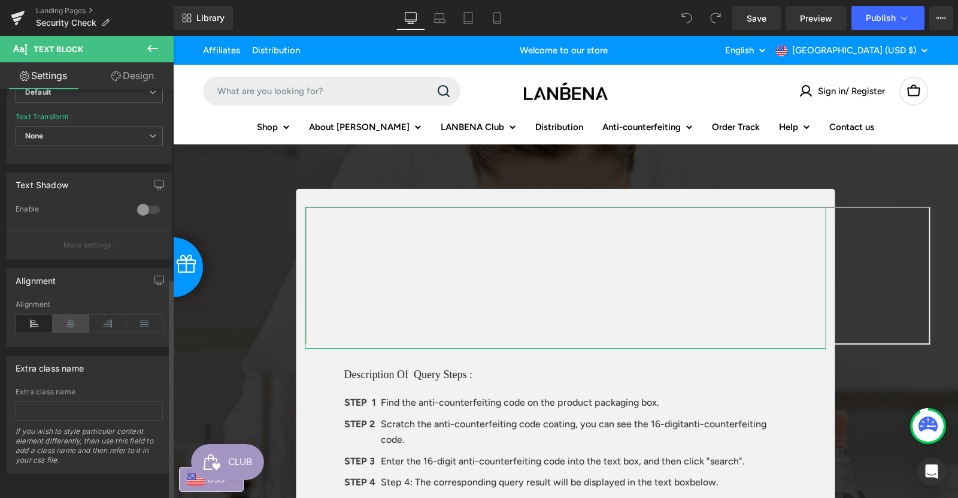
click at [71, 314] on icon at bounding box center [71, 323] width 37 height 18
click at [35, 314] on icon at bounding box center [34, 323] width 37 height 18
click at [65, 316] on icon at bounding box center [71, 323] width 37 height 18
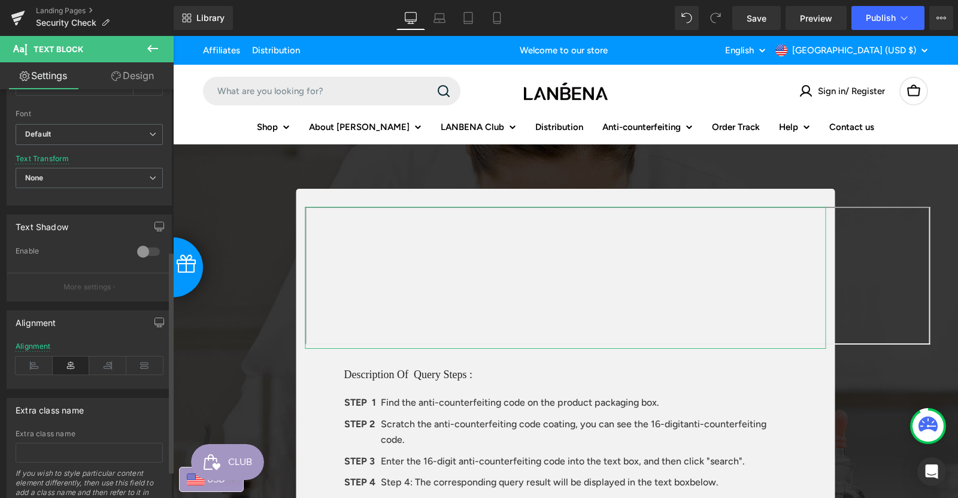
scroll to position [229, 0]
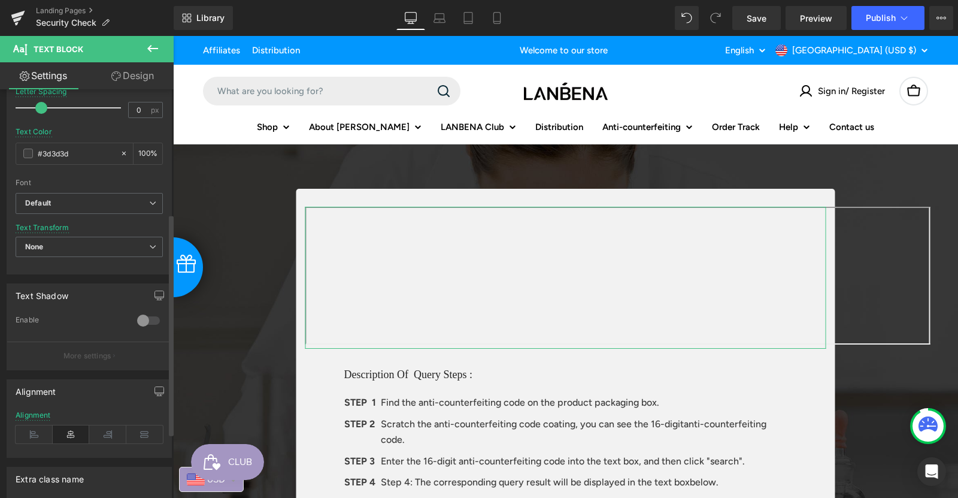
click at [144, 324] on div at bounding box center [148, 320] width 29 height 19
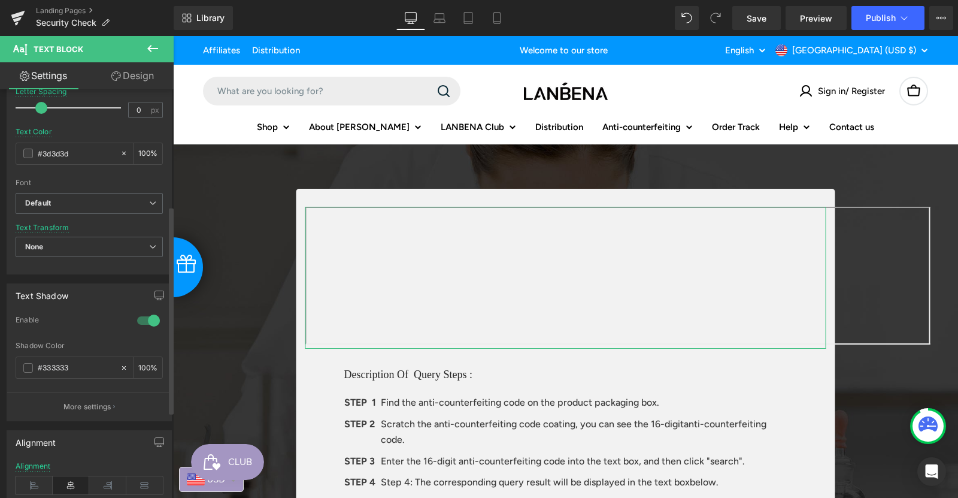
click at [145, 319] on div at bounding box center [148, 320] width 29 height 19
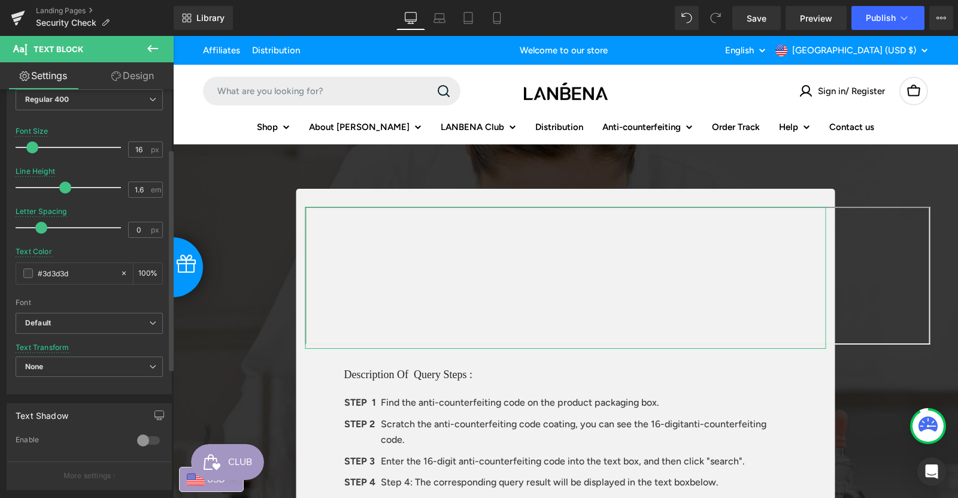
scroll to position [110, 0]
click at [85, 318] on b "Default" at bounding box center [87, 323] width 124 height 10
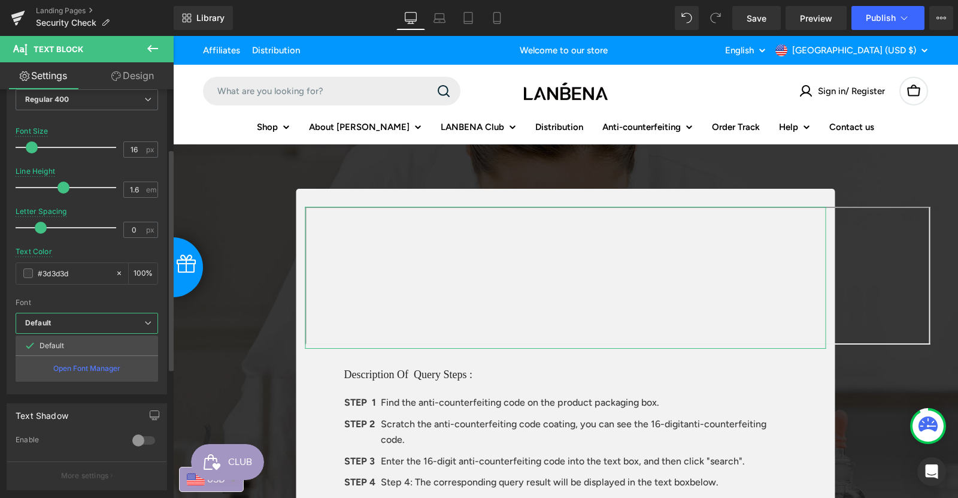
click at [85, 318] on b "Default" at bounding box center [84, 323] width 119 height 10
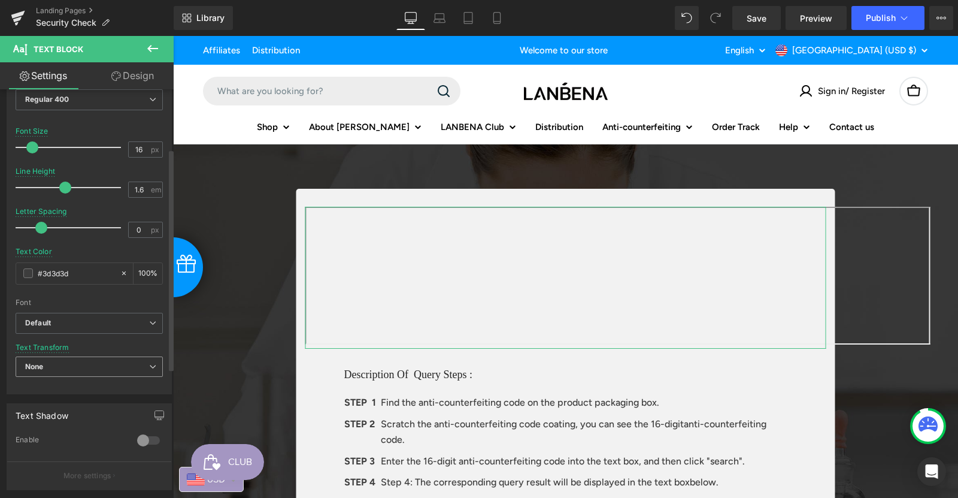
click at [71, 364] on span "None" at bounding box center [89, 366] width 147 height 21
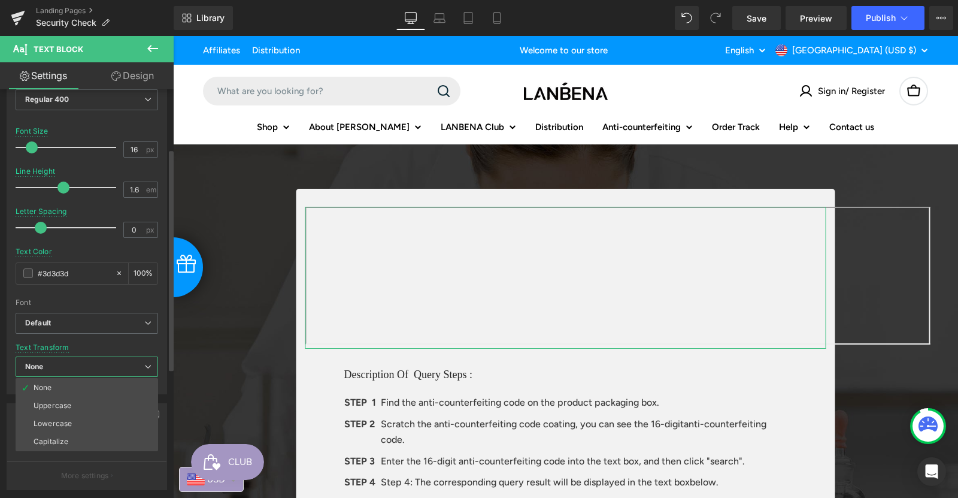
click at [71, 364] on span "None" at bounding box center [87, 366] width 143 height 21
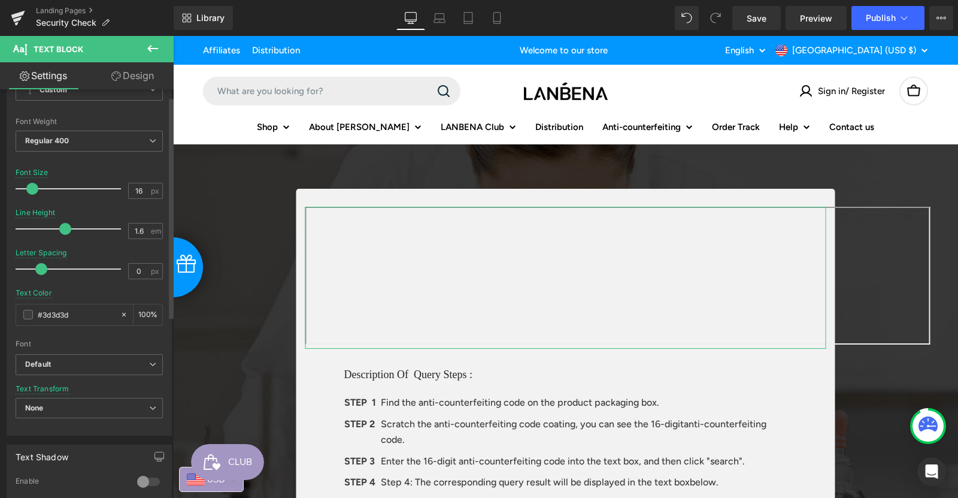
scroll to position [0, 0]
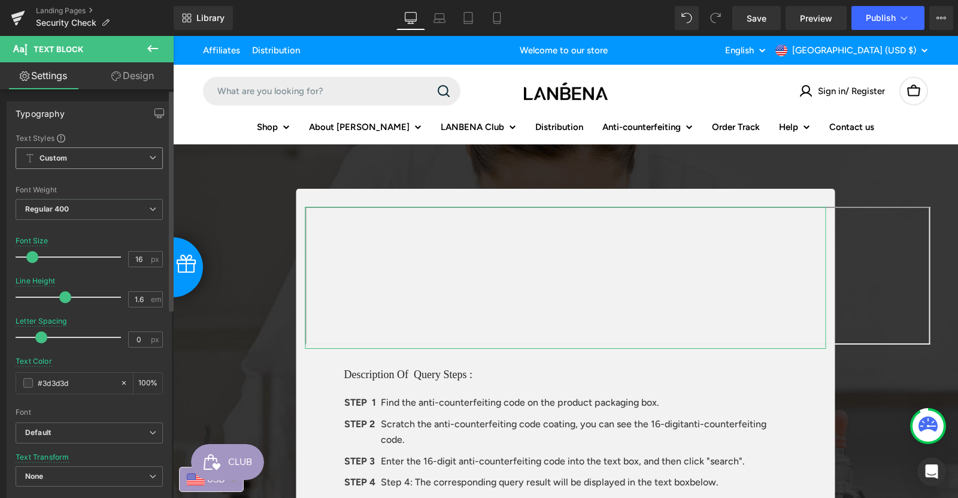
click at [72, 159] on span "Custom Setup Global Style" at bounding box center [89, 158] width 147 height 22
click at [72, 159] on span "Custom Setup Global Style" at bounding box center [87, 158] width 143 height 22
drag, startPoint x: 128, startPoint y: 79, endPoint x: 85, endPoint y: 120, distance: 59.3
click at [128, 79] on link "Design" at bounding box center [132, 75] width 87 height 27
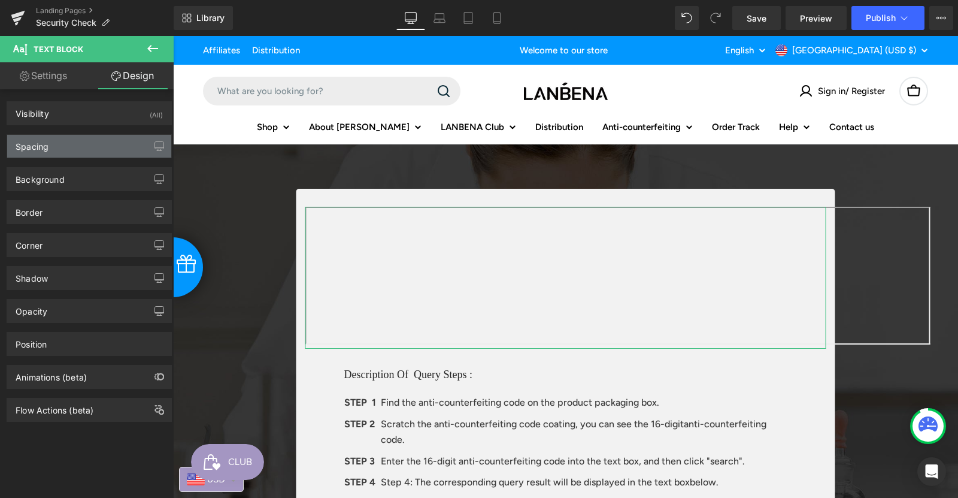
type input "0"
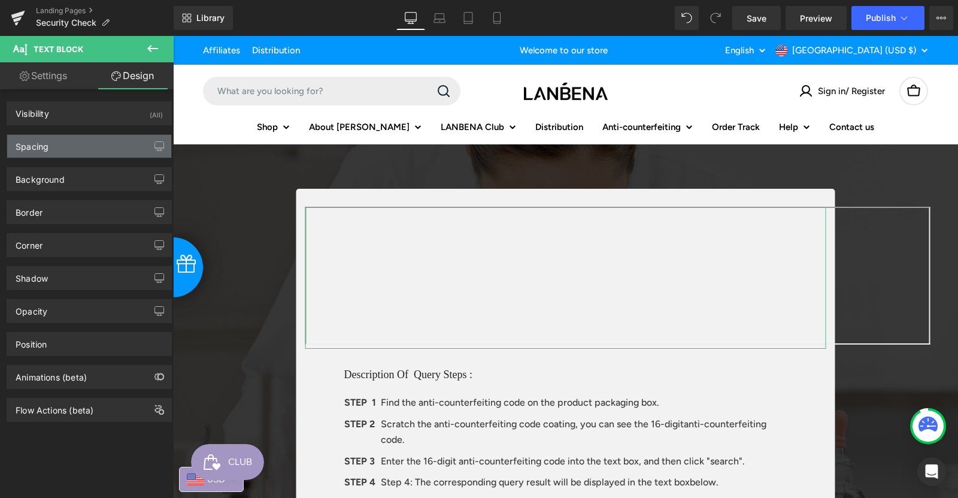
type input "0"
click at [72, 146] on div "Spacing" at bounding box center [89, 146] width 164 height 23
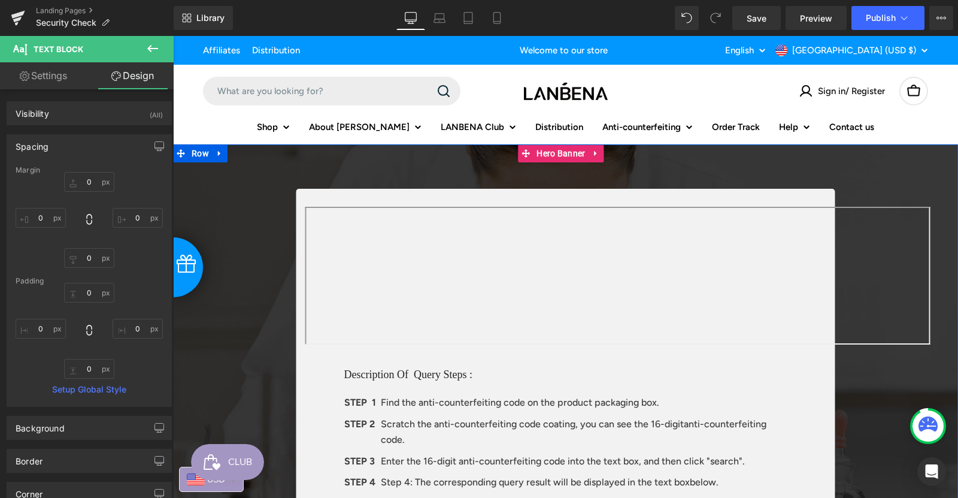
click at [886, 397] on div "Text Block Description Of Query Steps : Heading STEP 1 Text Block Find the anti…" at bounding box center [566, 461] width 719 height 544
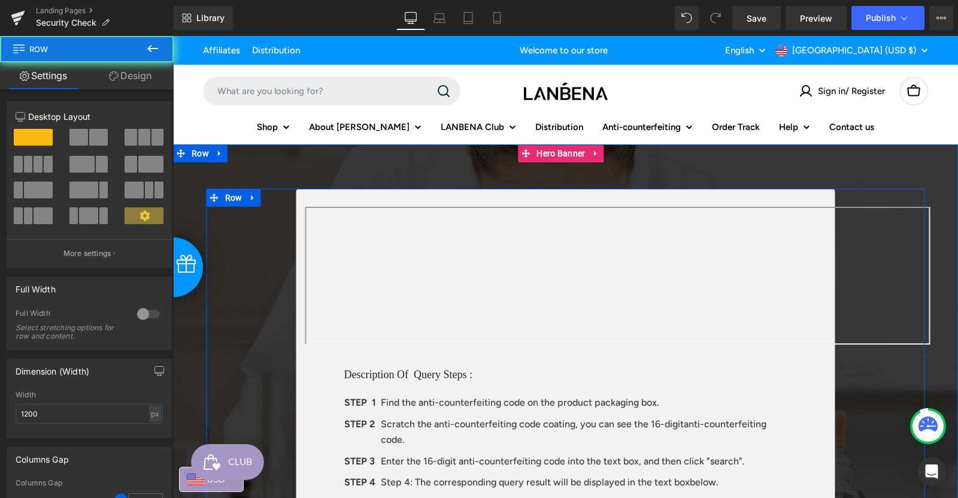
click at [886, 397] on div "Text Block Description Of Query Steps : Heading STEP 1 Text Block Find the anti…" at bounding box center [566, 461] width 719 height 544
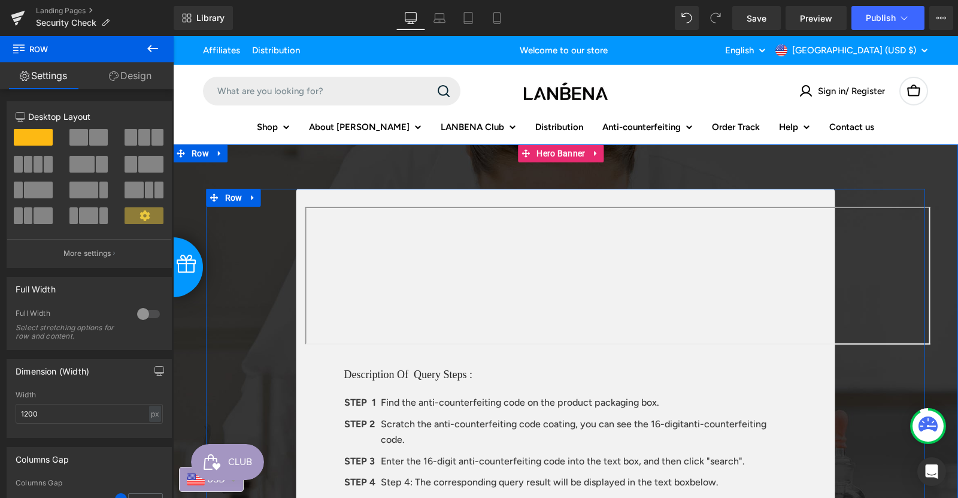
click at [865, 411] on div "Text Block Description Of Query Steps : Heading STEP 1 Text Block Find the anti…" at bounding box center [566, 461] width 719 height 544
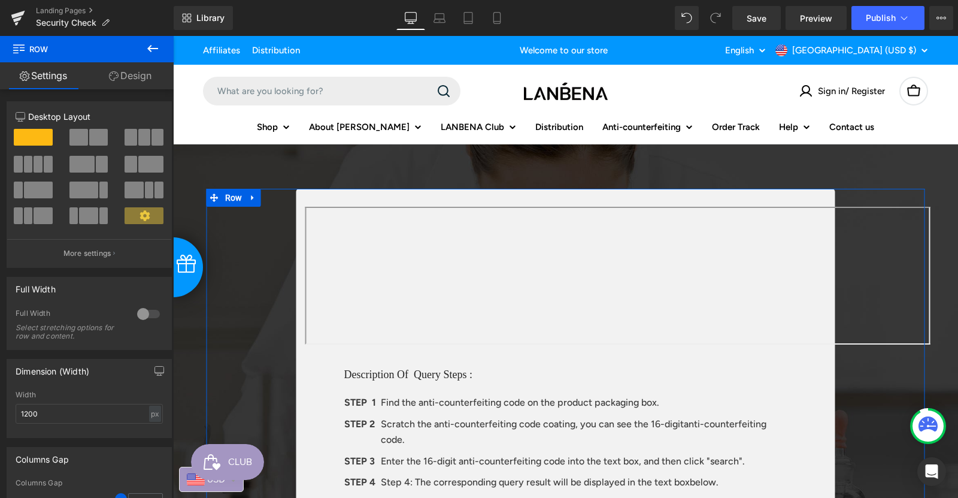
click at [141, 317] on div at bounding box center [148, 313] width 29 height 19
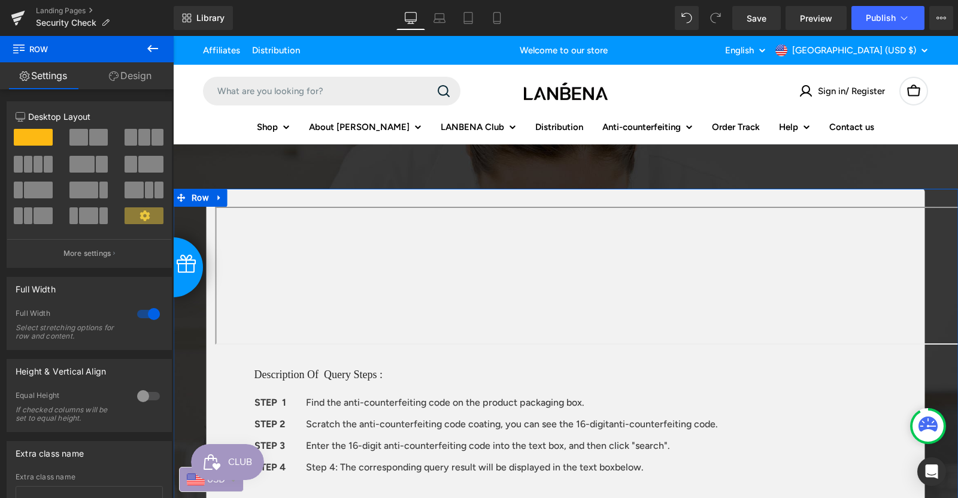
click at [142, 313] on div at bounding box center [148, 313] width 29 height 19
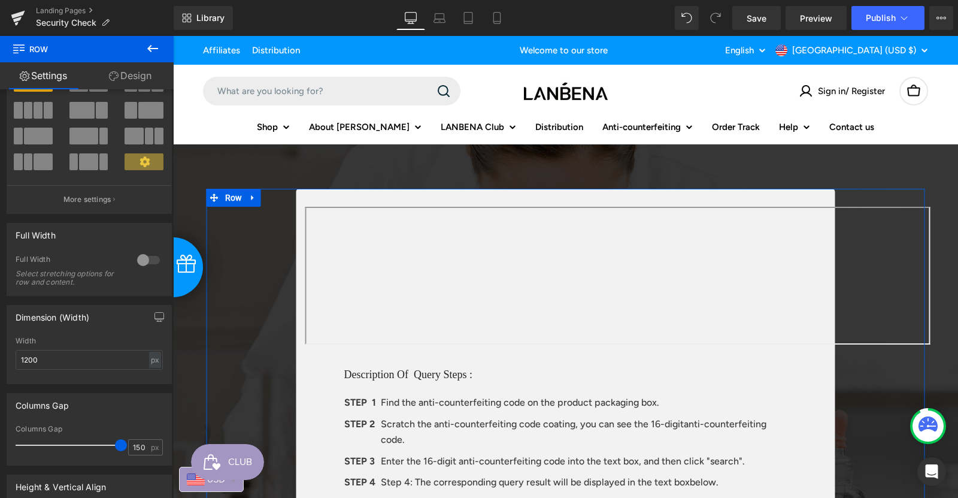
scroll to position [120, 0]
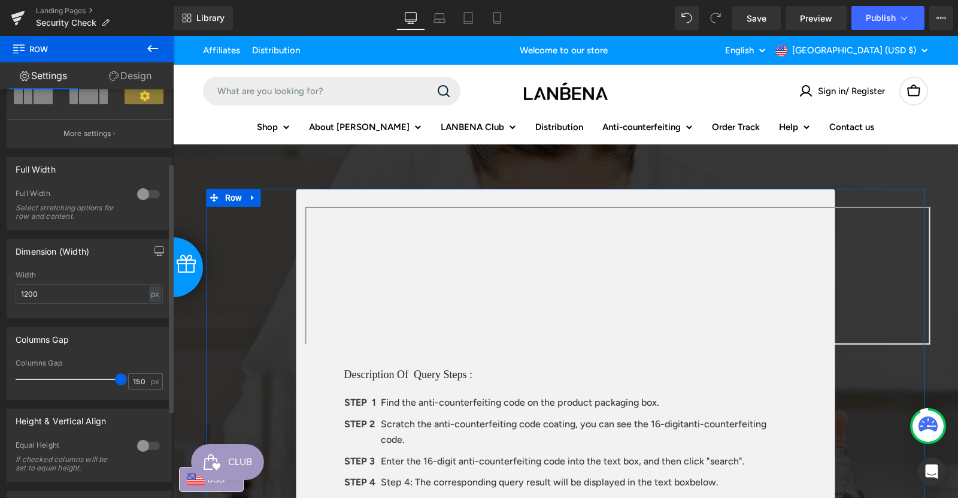
drag, startPoint x: 98, startPoint y: 247, endPoint x: 11, endPoint y: 253, distance: 87.0
click at [17, 247] on div "Dimension (Width)" at bounding box center [89, 251] width 164 height 23
click at [26, 296] on input "1200" at bounding box center [89, 294] width 147 height 20
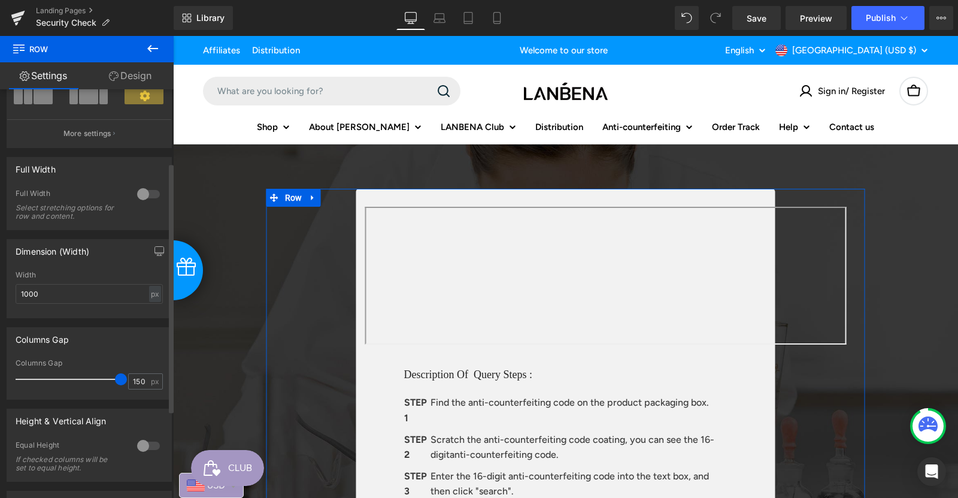
click at [56, 310] on div at bounding box center [89, 314] width 147 height 8
click at [23, 293] on input "1000" at bounding box center [89, 294] width 147 height 20
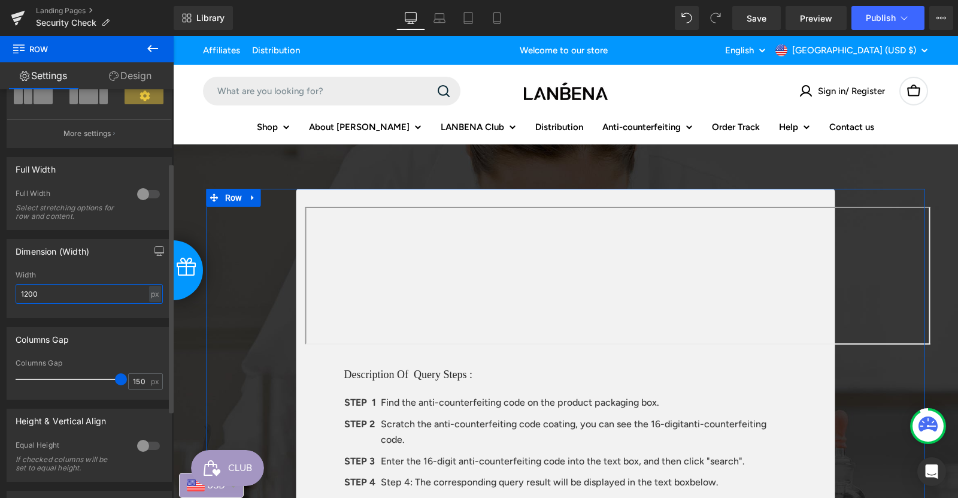
type input "1200"
click at [109, 323] on div "Columns Gap 150px Columns Gap 150 px" at bounding box center [89, 358] width 179 height 81
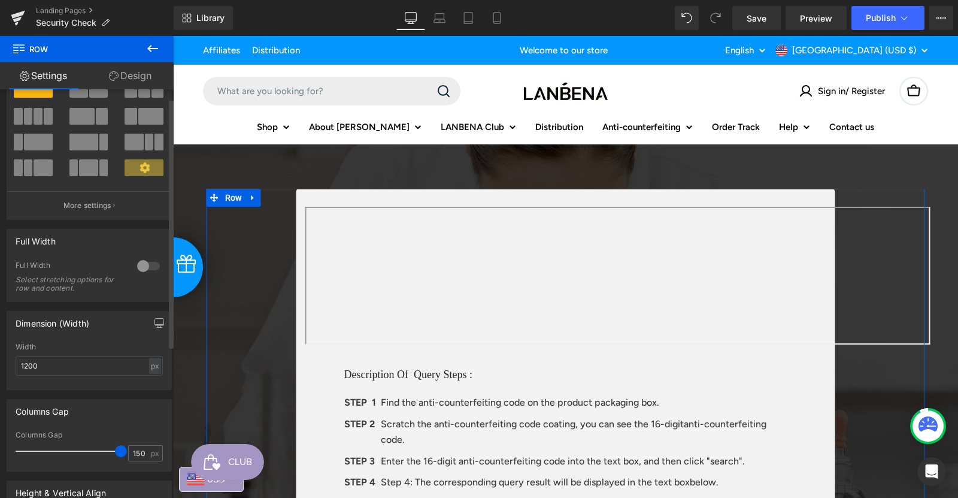
scroll to position [0, 0]
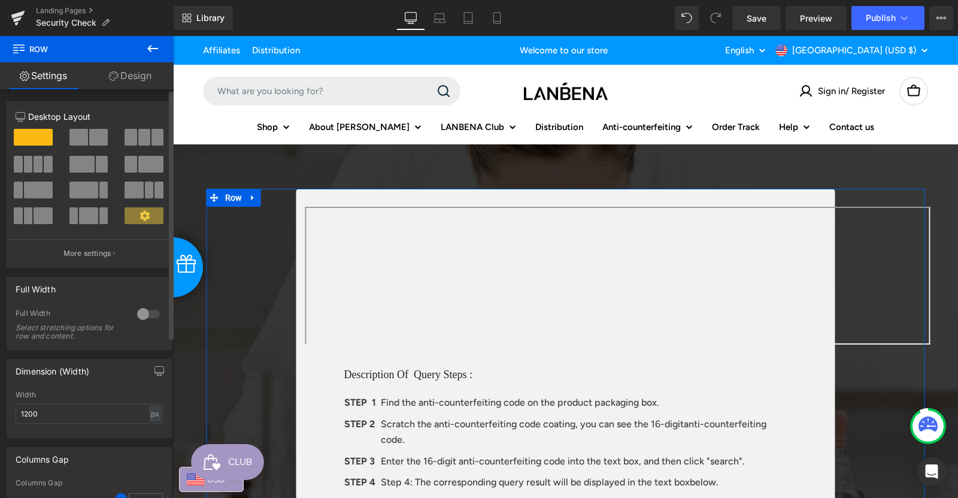
click at [89, 139] on span at bounding box center [98, 137] width 19 height 17
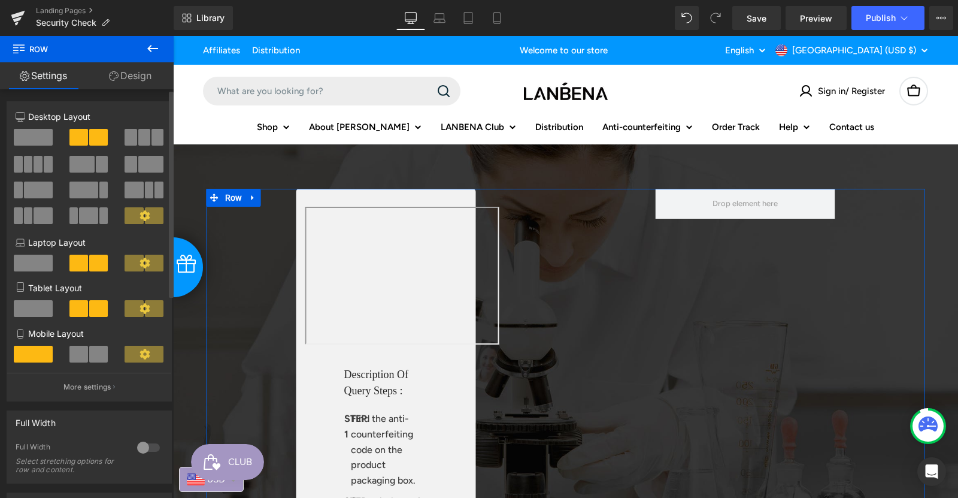
click at [23, 135] on span at bounding box center [33, 137] width 39 height 17
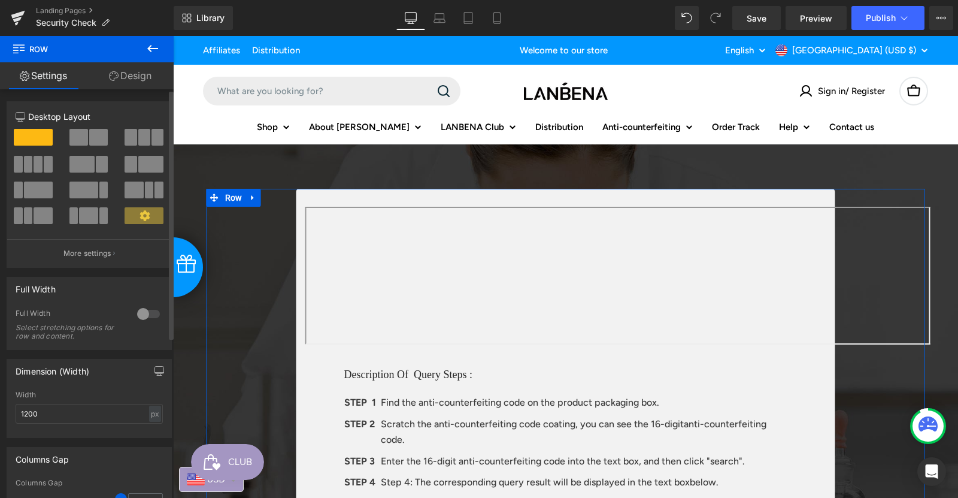
click at [81, 190] on span at bounding box center [83, 189] width 29 height 17
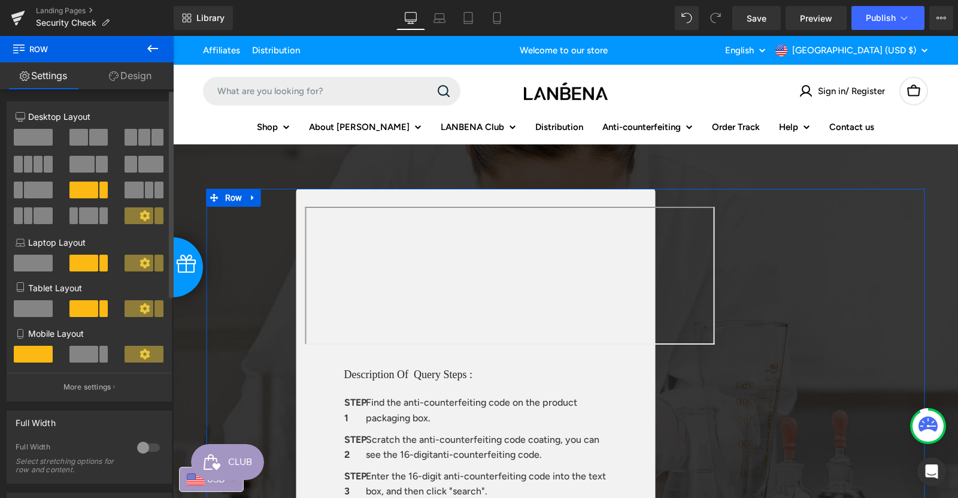
click at [32, 136] on span at bounding box center [33, 137] width 39 height 17
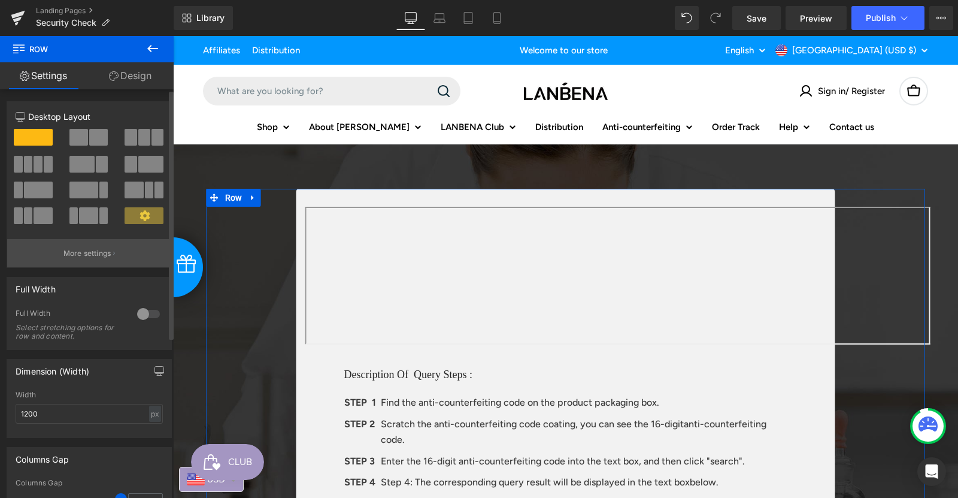
click at [100, 255] on p "More settings" at bounding box center [87, 253] width 48 height 11
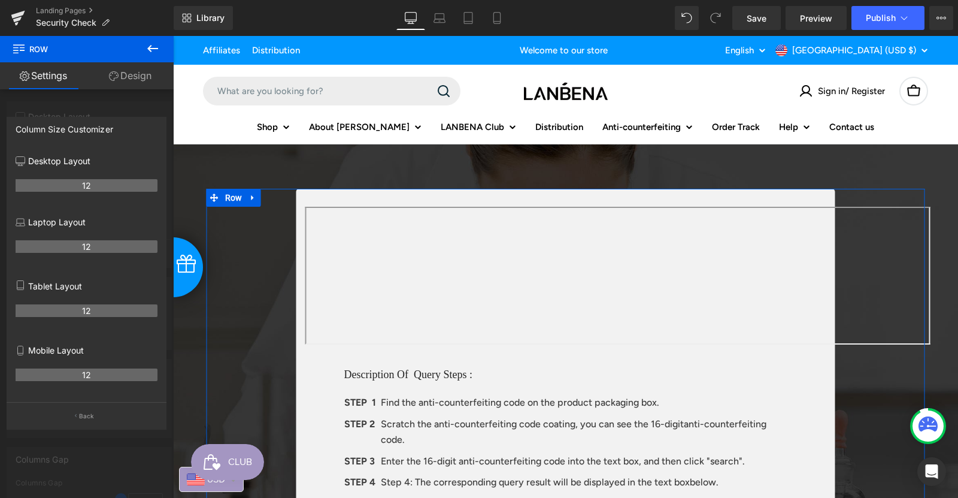
click at [60, 107] on div at bounding box center [87, 270] width 174 height 468
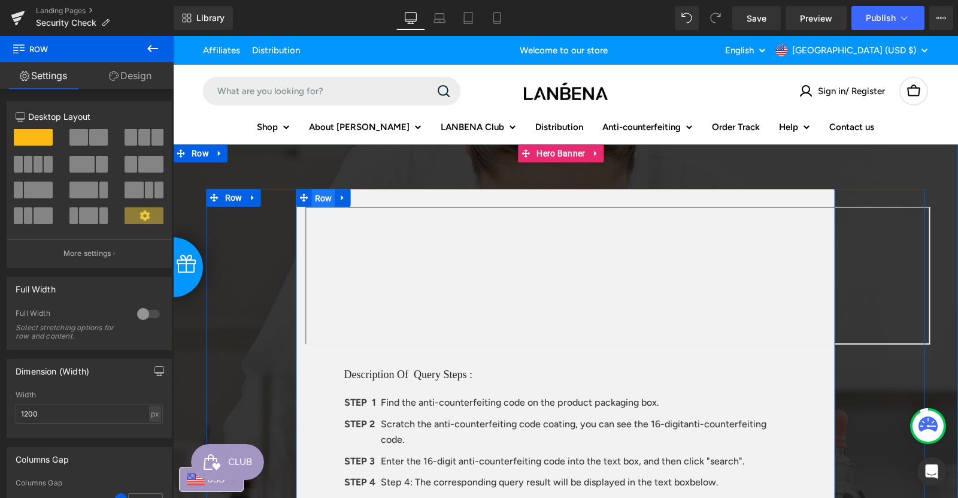
click at [325, 200] on span "Row" at bounding box center [323, 198] width 23 height 18
click at [558, 276] on span "Text Block" at bounding box center [559, 277] width 37 height 14
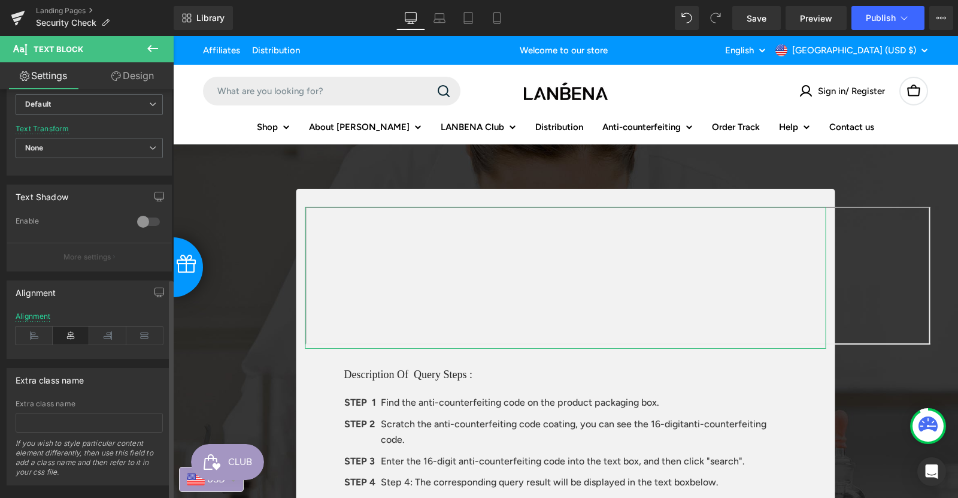
scroll to position [349, 0]
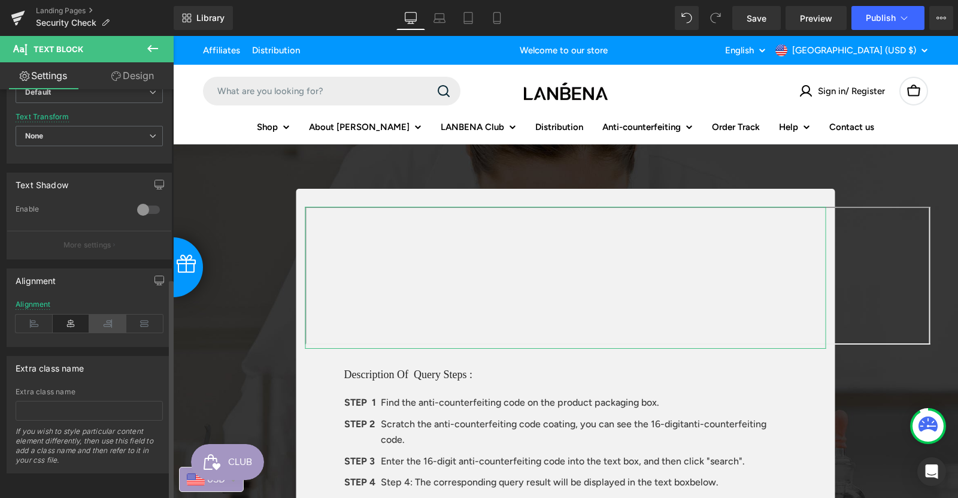
click at [96, 316] on icon at bounding box center [107, 323] width 37 height 18
click at [63, 317] on icon at bounding box center [71, 323] width 37 height 18
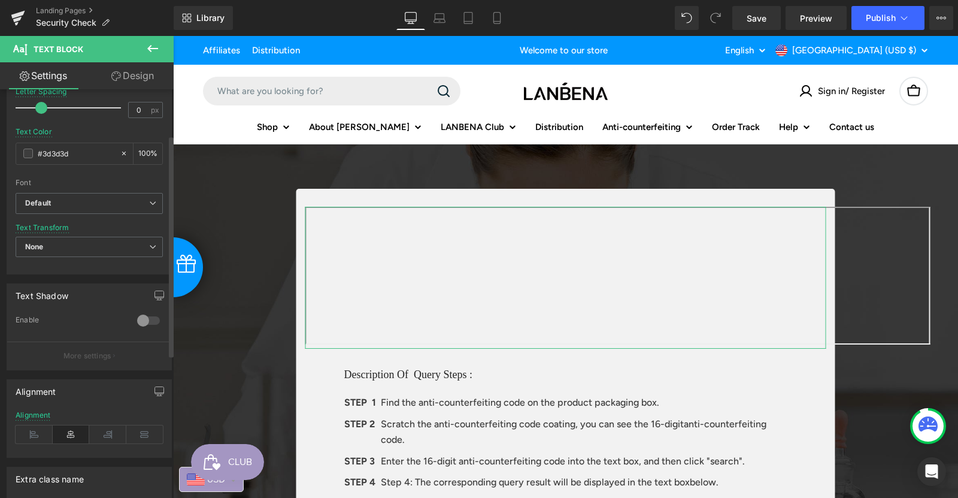
scroll to position [0, 0]
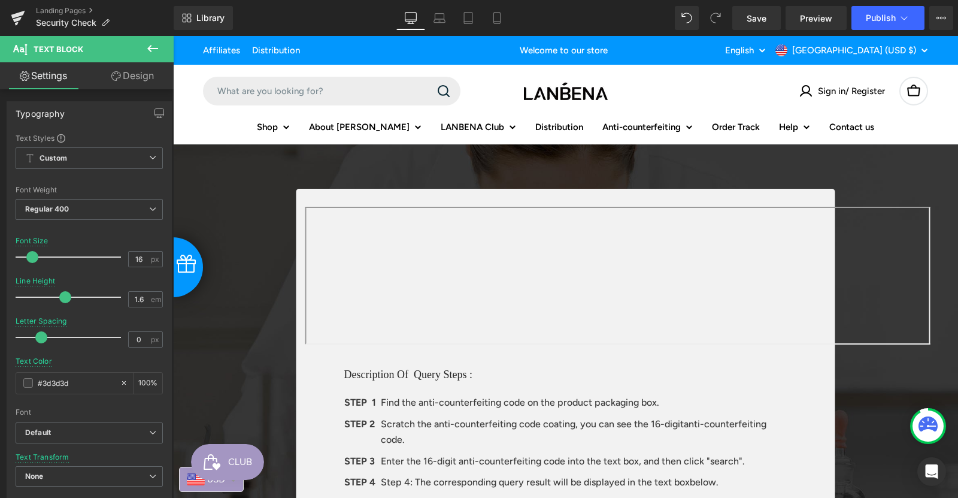
click at [228, 461] on span "CLUB" at bounding box center [240, 462] width 24 height 18
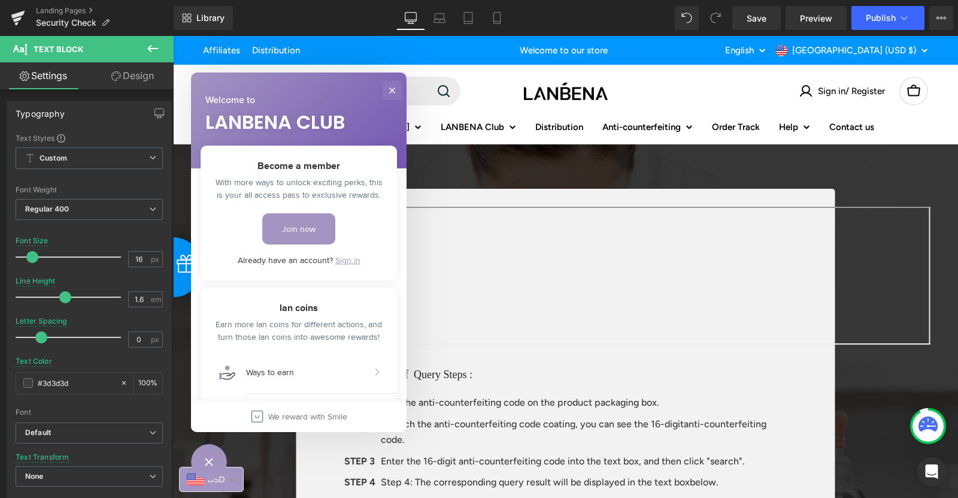
click at [394, 92] on button "Close" at bounding box center [392, 90] width 19 height 19
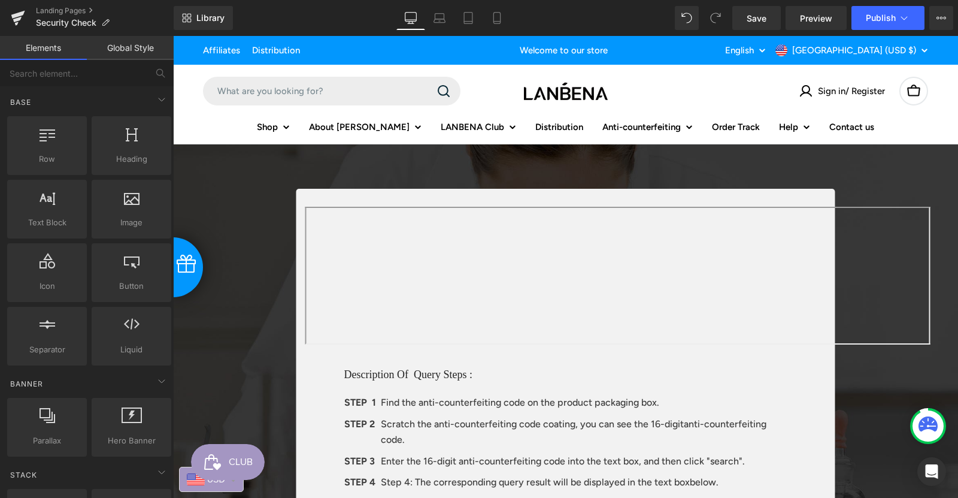
click at [198, 484] on span at bounding box center [196, 479] width 18 height 12
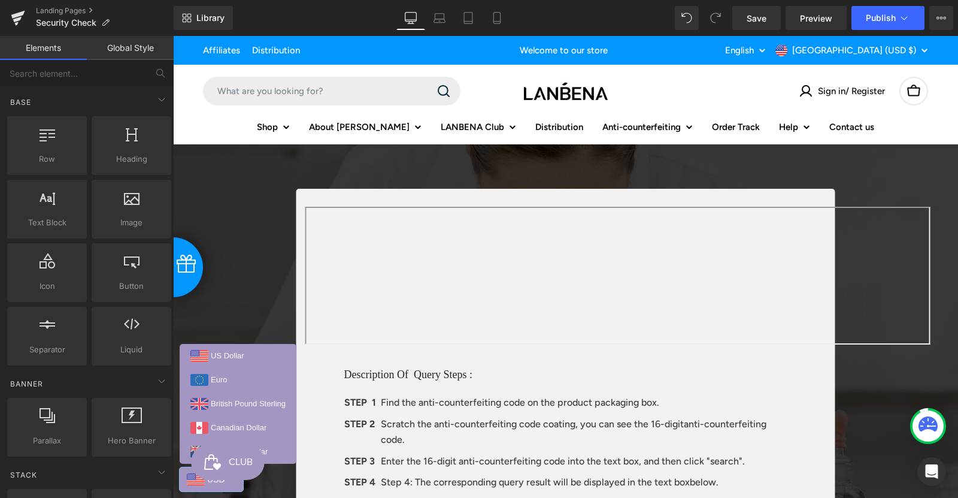
click at [198, 484] on span at bounding box center [196, 479] width 18 height 12
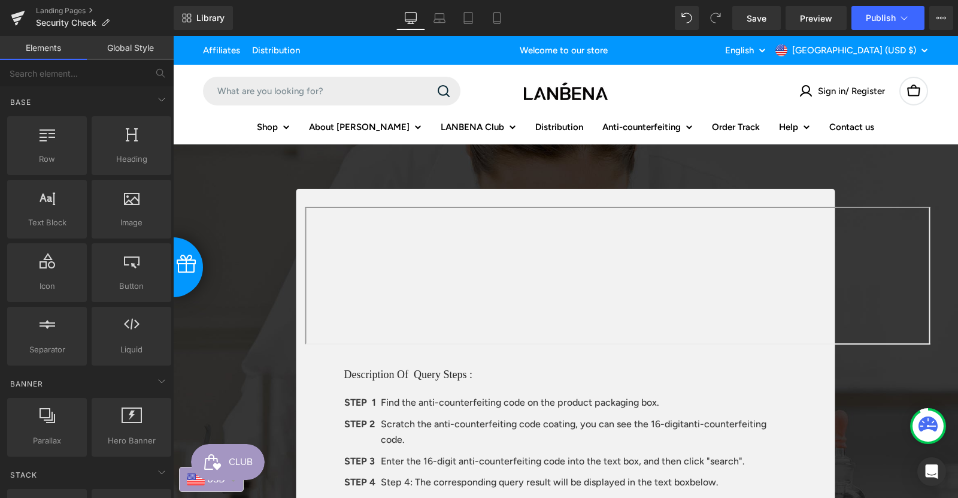
click at [198, 484] on span at bounding box center [196, 479] width 18 height 12
